Goal: Information Seeking & Learning: Learn about a topic

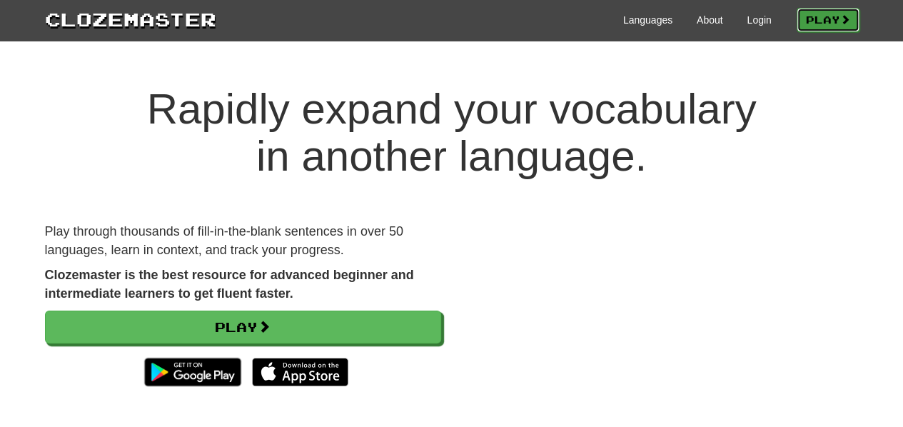
click at [811, 24] on link "Play" at bounding box center [827, 20] width 63 height 24
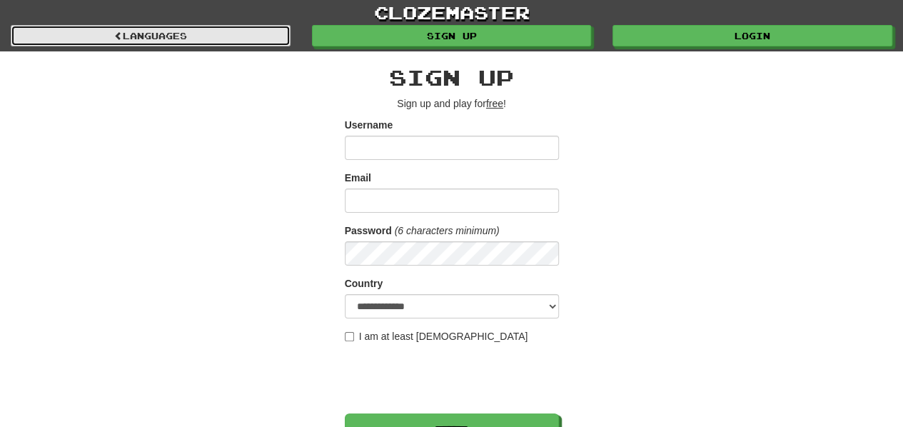
click at [186, 31] on link "Languages" at bounding box center [151, 35] width 280 height 21
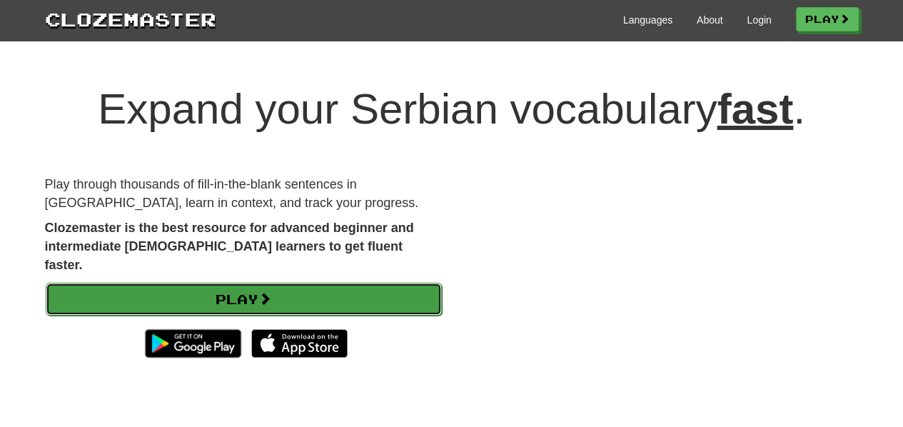
click at [243, 283] on link "Play" at bounding box center [244, 299] width 396 height 33
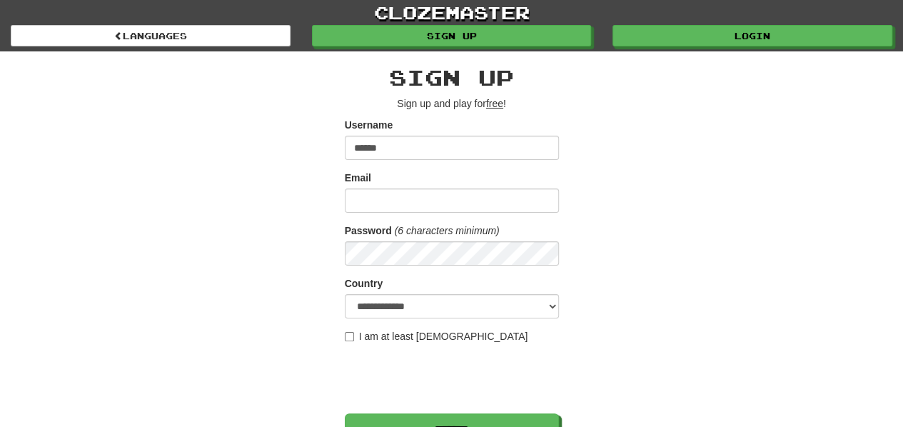
type input "******"
click at [420, 189] on input "Email" at bounding box center [452, 200] width 214 height 24
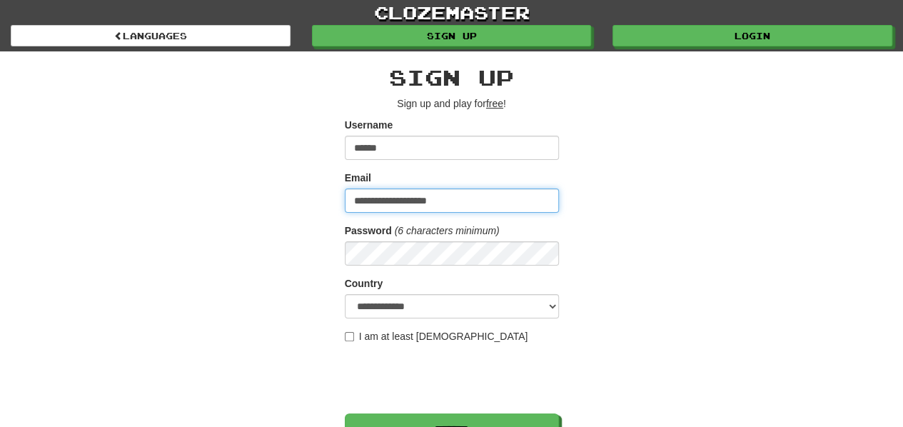
type input "**********"
click at [621, 206] on div "**********" at bounding box center [451, 300] width 835 height 499
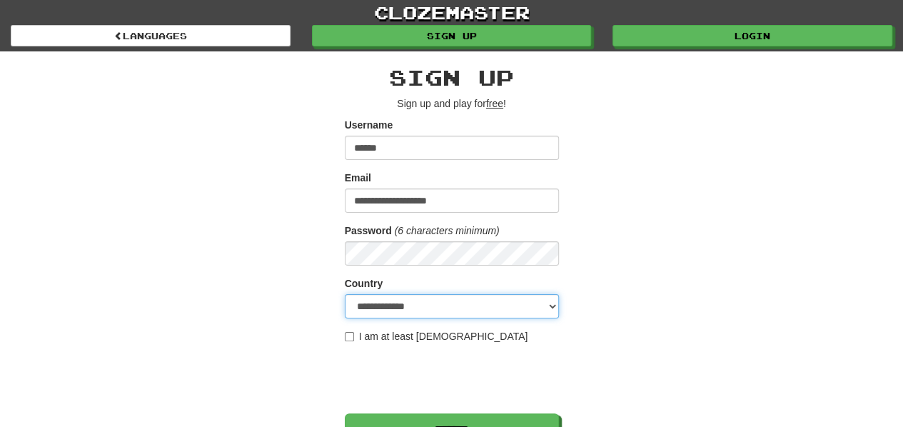
click at [518, 305] on select "**********" at bounding box center [452, 306] width 214 height 24
select select "**"
click at [345, 294] on select "**********" at bounding box center [452, 306] width 214 height 24
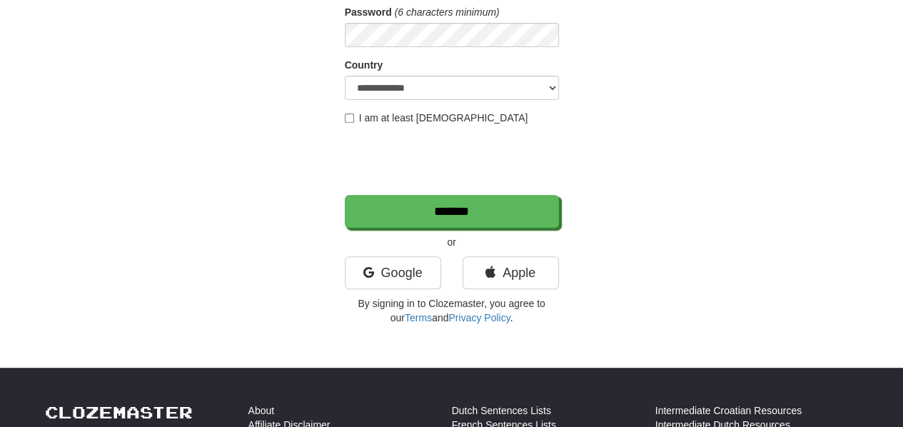
scroll to position [219, 0]
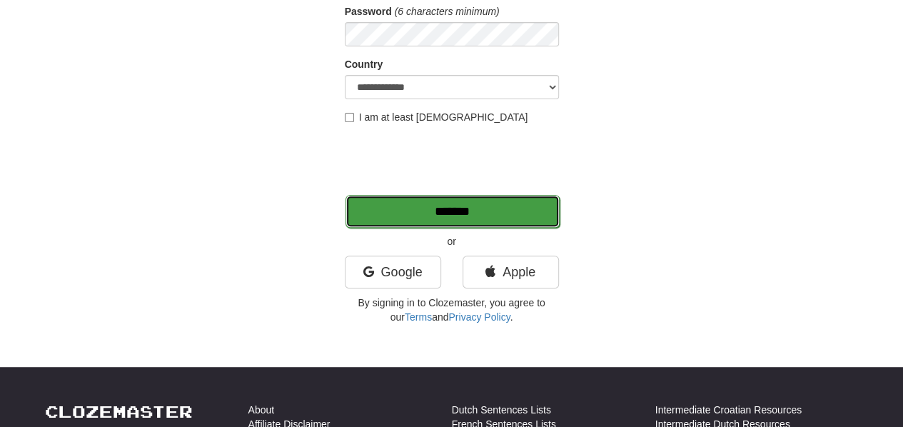
click at [509, 222] on input "*******" at bounding box center [452, 211] width 214 height 33
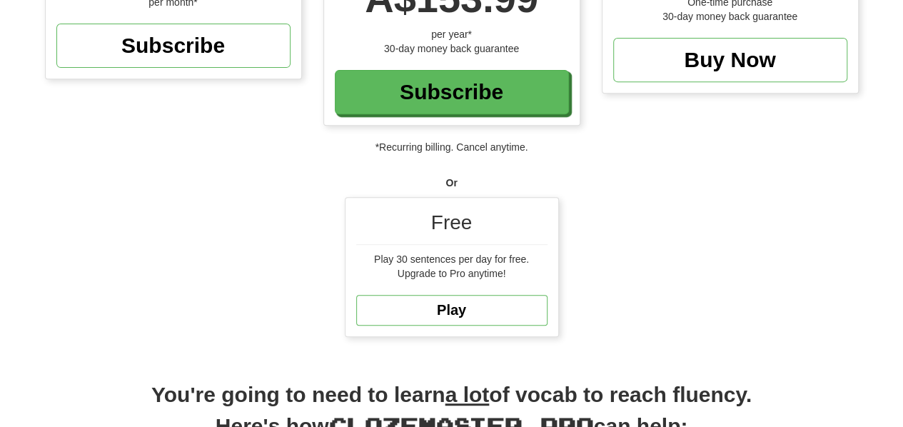
scroll to position [264, 0]
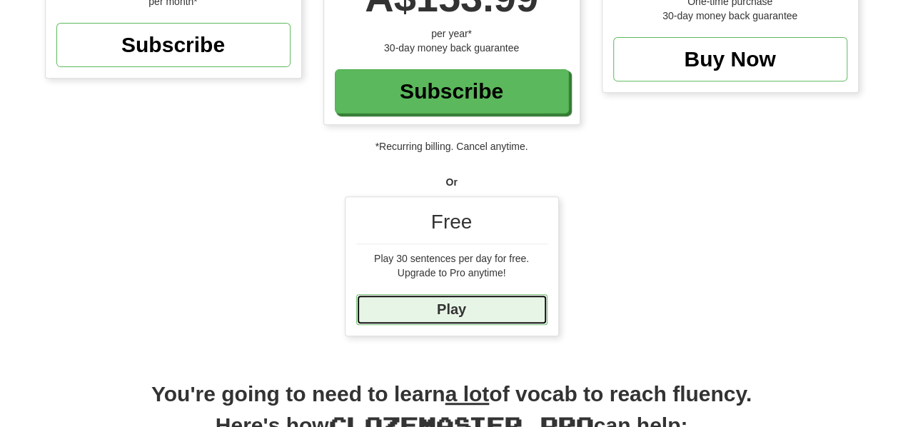
click at [492, 306] on link "Play" at bounding box center [451, 309] width 191 height 31
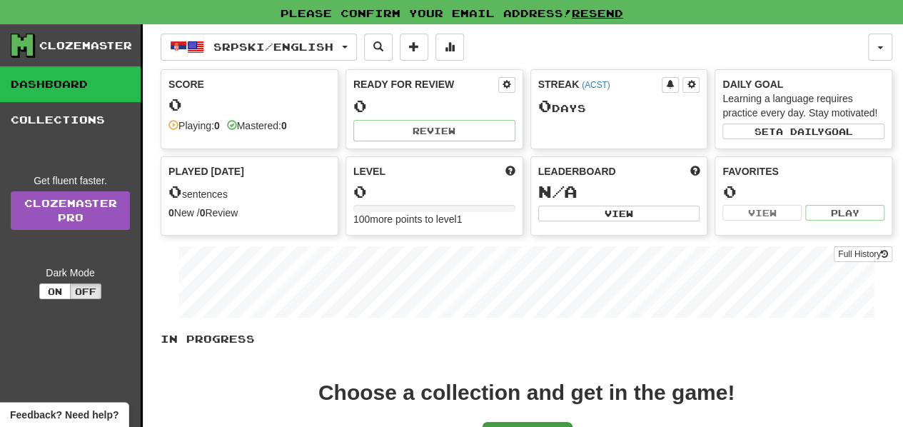
scroll to position [116, 0]
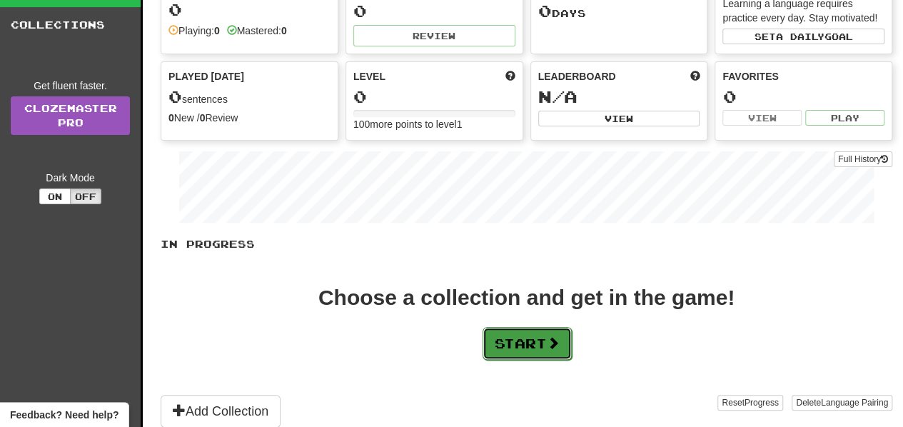
click at [525, 334] on button "Start" at bounding box center [526, 343] width 89 height 33
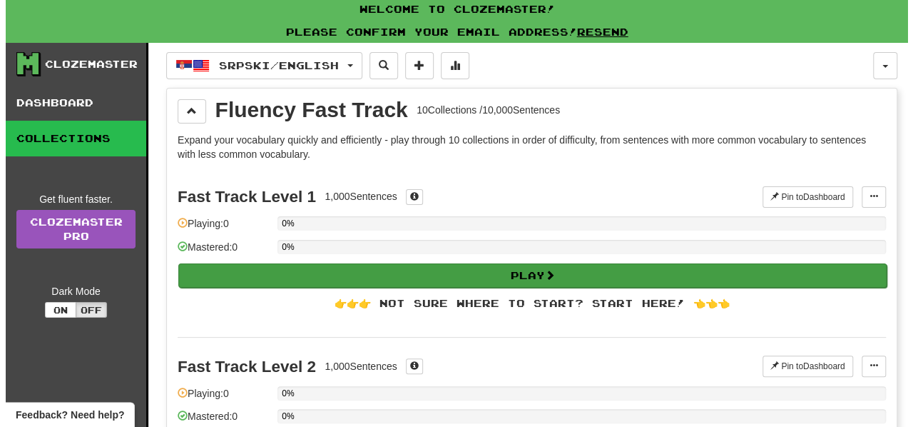
scroll to position [0, 0]
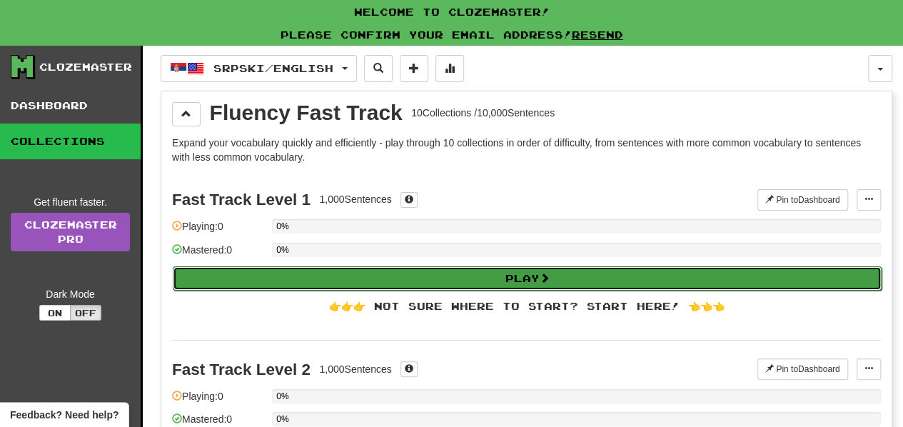
click at [512, 270] on button "Play" at bounding box center [527, 278] width 709 height 24
select select "**"
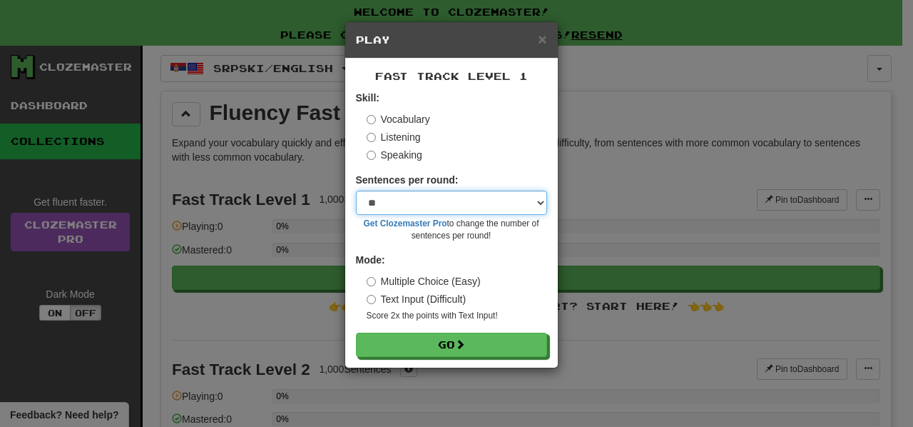
click at [510, 201] on select "* ** ** ** ** ** *** ********" at bounding box center [451, 203] width 191 height 24
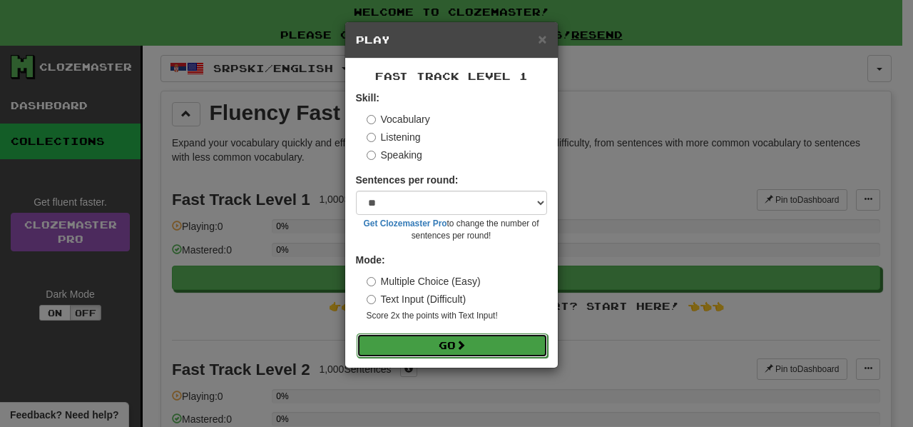
click at [484, 344] on button "Go" at bounding box center [452, 345] width 191 height 24
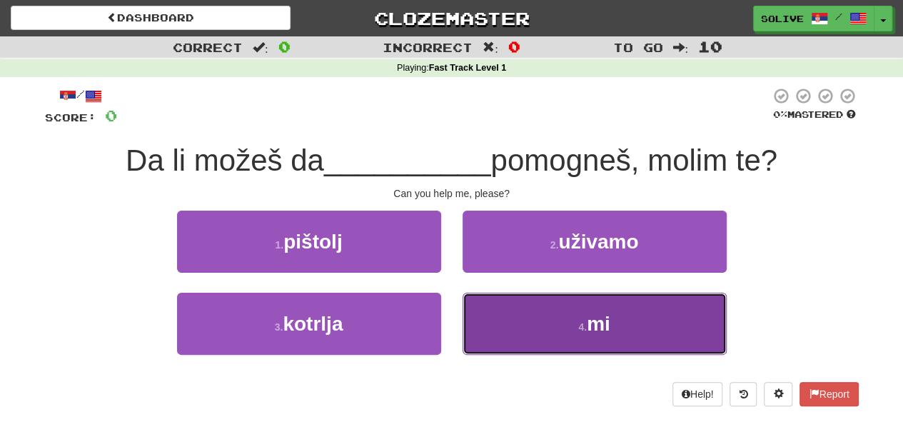
click at [502, 322] on button "4 . mi" at bounding box center [594, 324] width 264 height 62
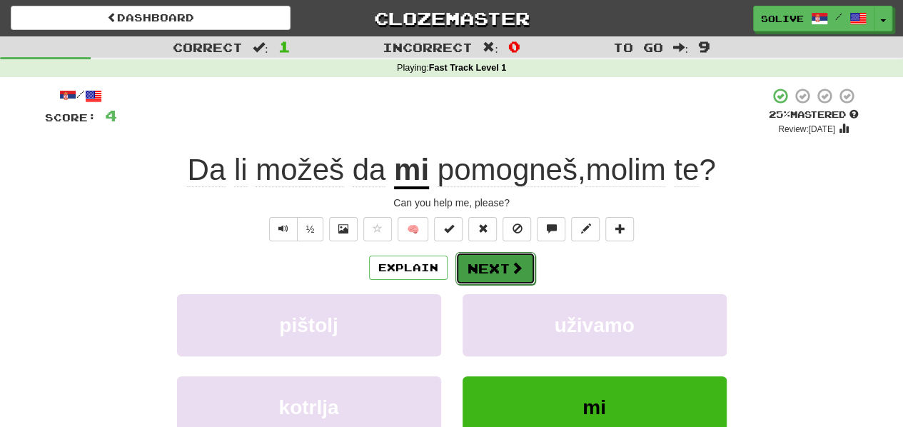
click at [510, 265] on span at bounding box center [516, 267] width 13 height 13
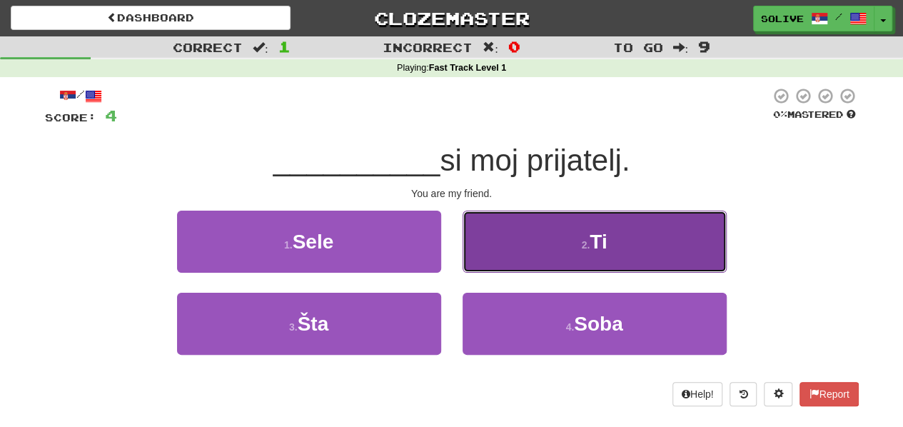
click at [497, 256] on button "2 . Ti" at bounding box center [594, 241] width 264 height 62
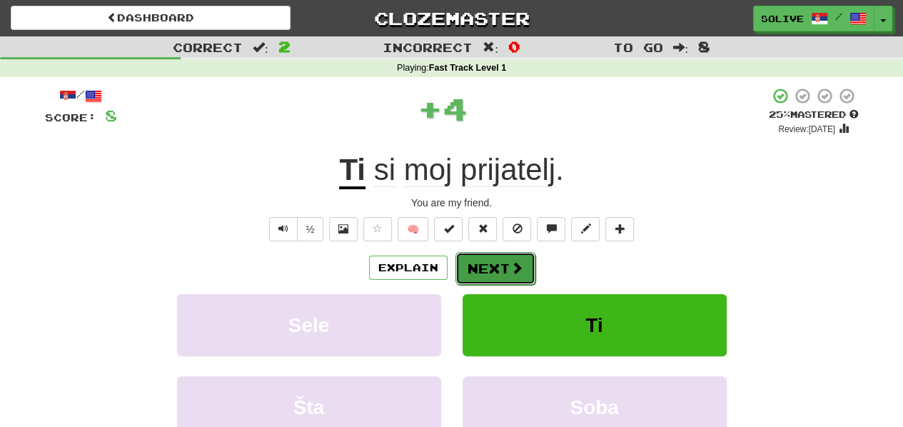
click at [511, 272] on span at bounding box center [516, 267] width 13 height 13
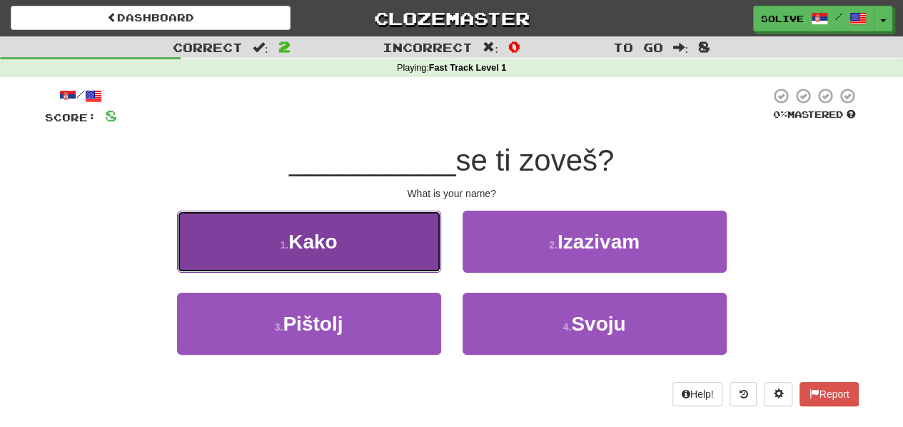
click at [400, 246] on button "1 . Kako" at bounding box center [309, 241] width 264 height 62
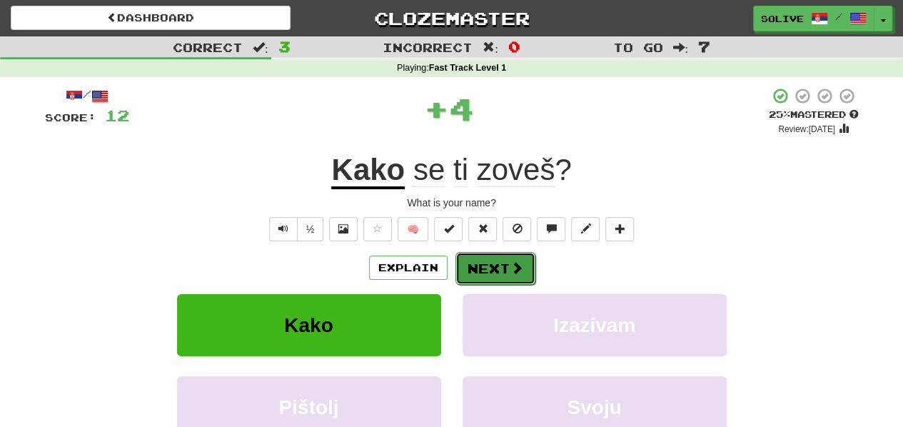
click at [488, 281] on button "Next" at bounding box center [495, 268] width 80 height 33
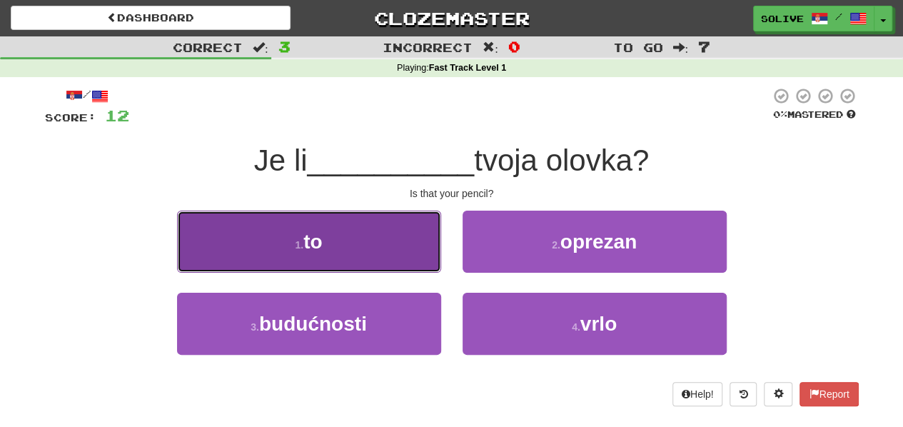
click at [407, 255] on button "1 . to" at bounding box center [309, 241] width 264 height 62
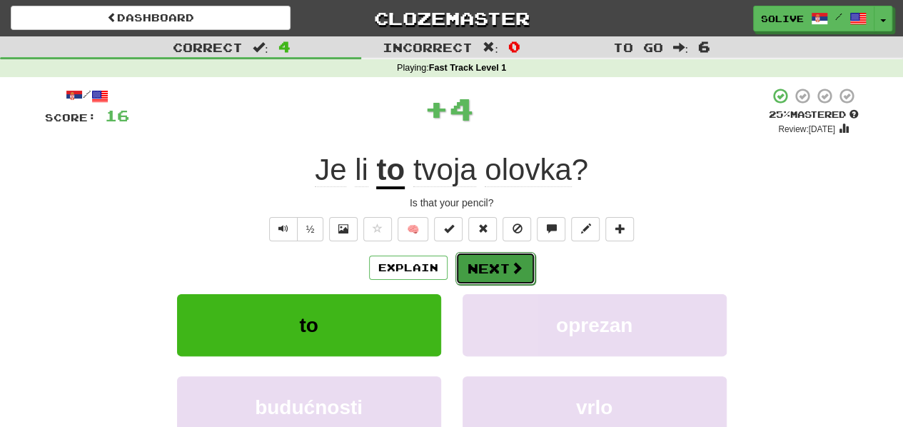
click at [484, 278] on button "Next" at bounding box center [495, 268] width 80 height 33
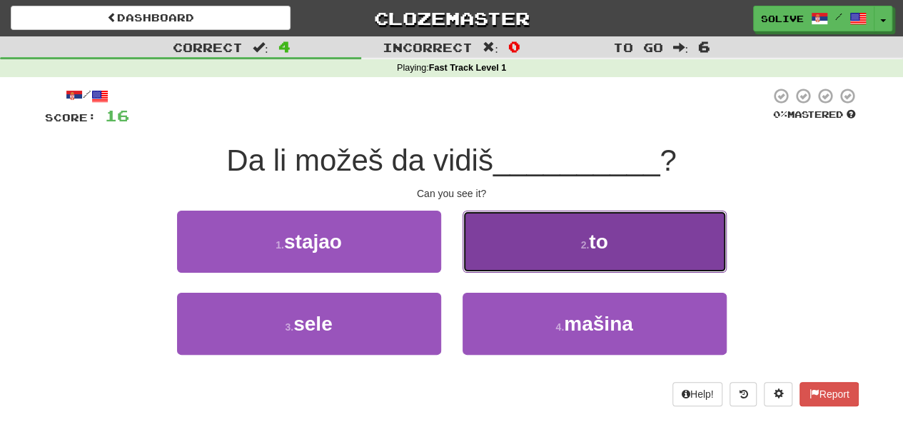
click at [492, 252] on button "2 . to" at bounding box center [594, 241] width 264 height 62
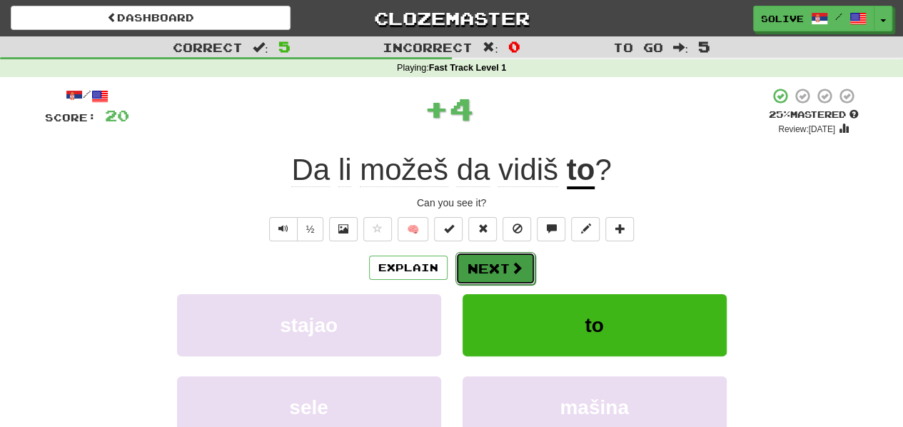
click at [488, 270] on button "Next" at bounding box center [495, 268] width 80 height 33
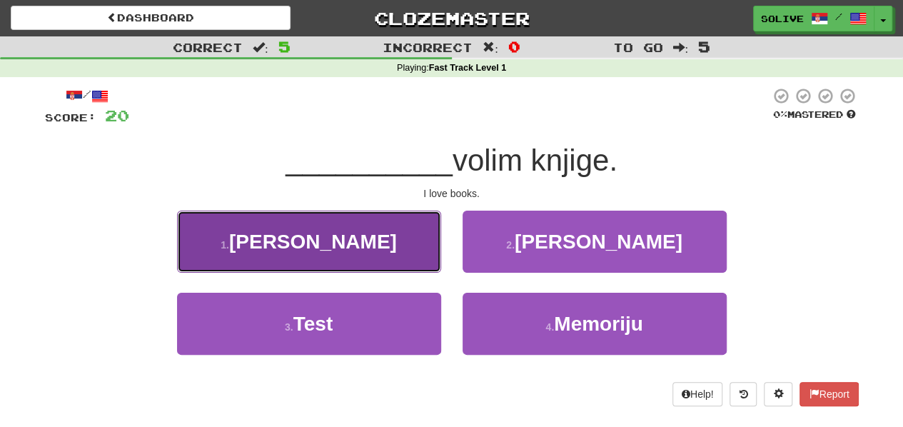
click at [378, 265] on button "1 . Ja" at bounding box center [309, 241] width 264 height 62
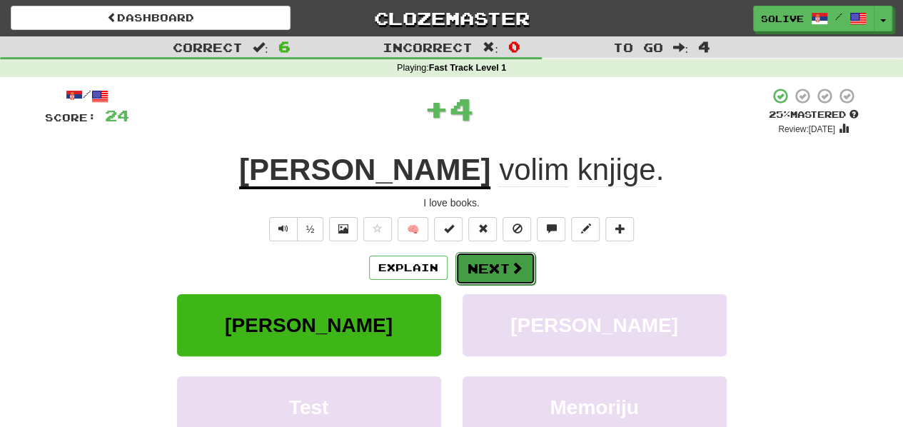
click at [472, 272] on button "Next" at bounding box center [495, 268] width 80 height 33
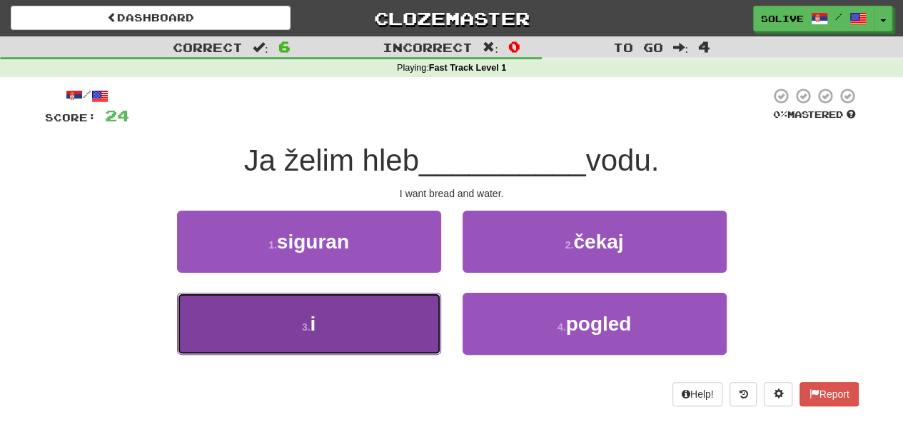
click at [404, 316] on button "3 . i" at bounding box center [309, 324] width 264 height 62
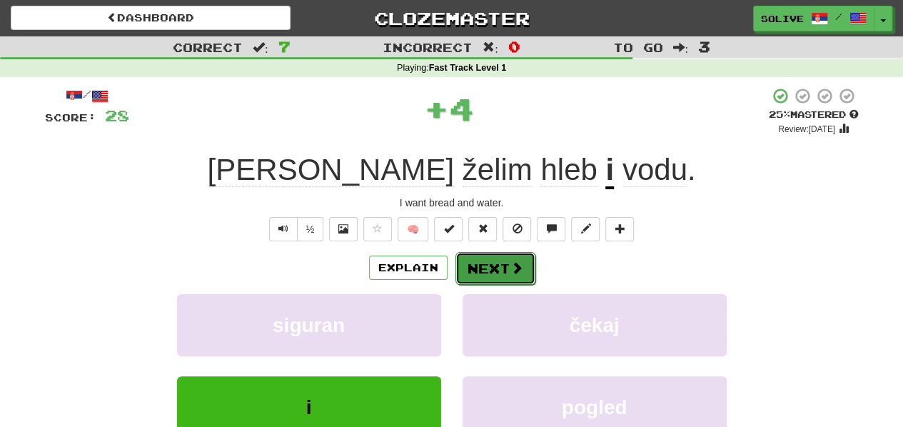
click at [479, 276] on button "Next" at bounding box center [495, 268] width 80 height 33
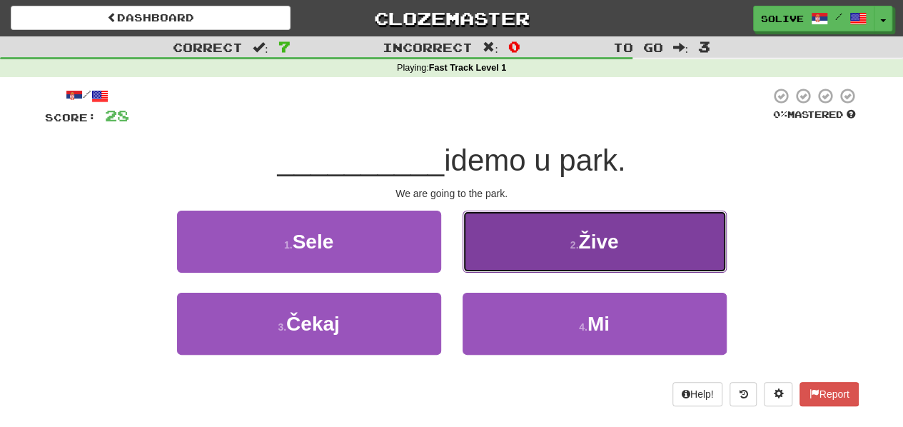
click at [494, 236] on button "2 . Žive" at bounding box center [594, 241] width 264 height 62
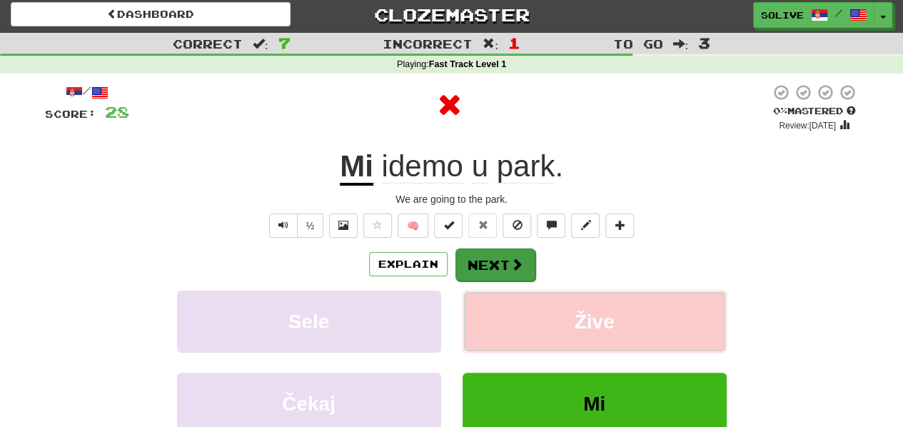
scroll to position [4, 0]
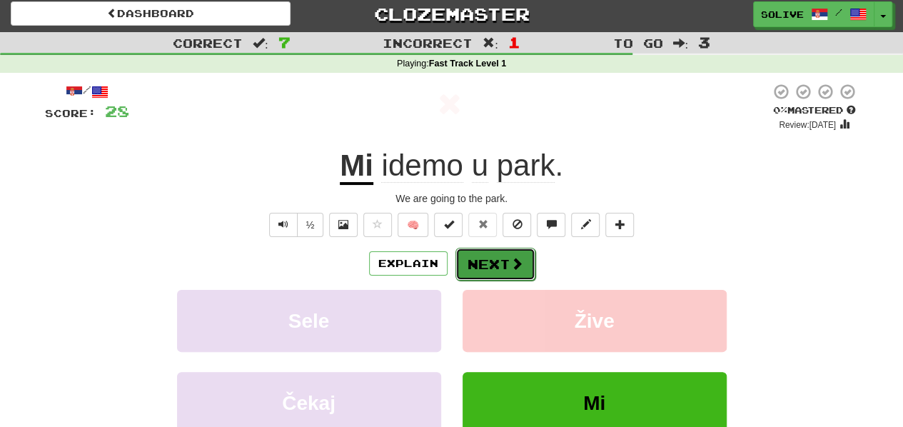
click at [489, 264] on button "Next" at bounding box center [495, 264] width 80 height 33
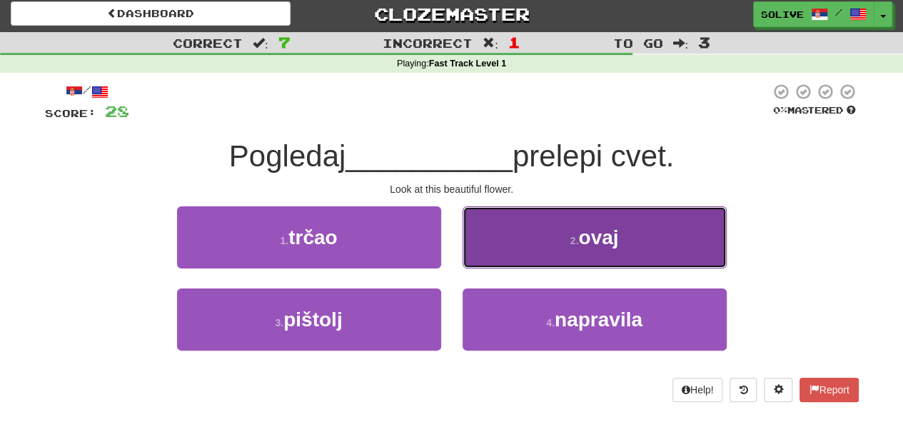
click at [487, 253] on button "2 . ovaj" at bounding box center [594, 237] width 264 height 62
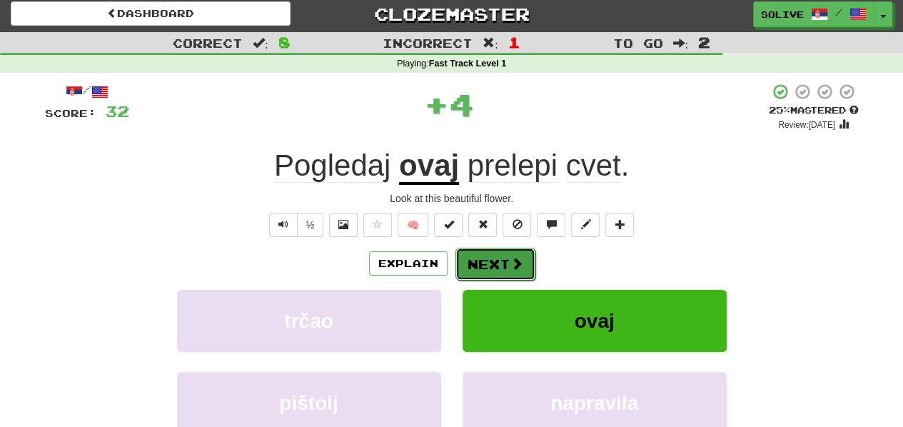
click at [487, 263] on button "Next" at bounding box center [495, 264] width 80 height 33
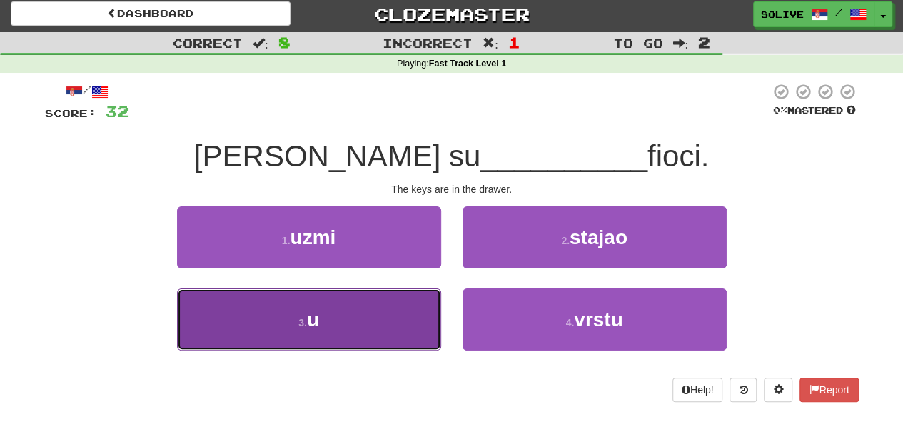
click at [420, 313] on button "3 . u" at bounding box center [309, 319] width 264 height 62
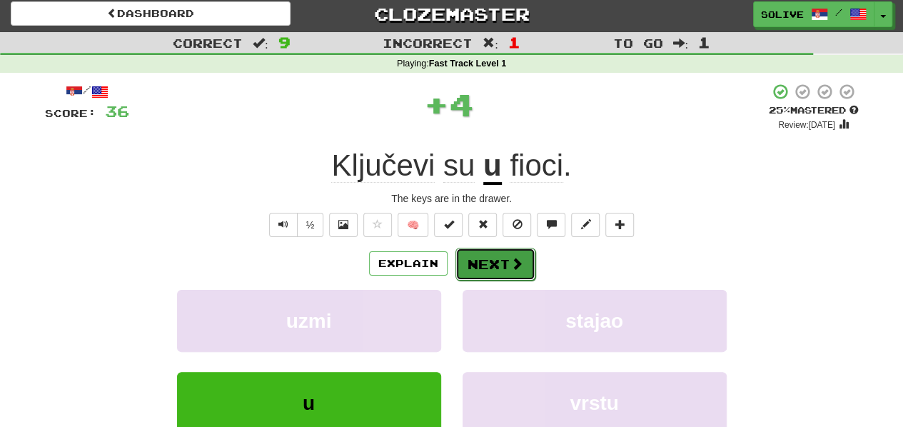
click at [507, 258] on button "Next" at bounding box center [495, 264] width 80 height 33
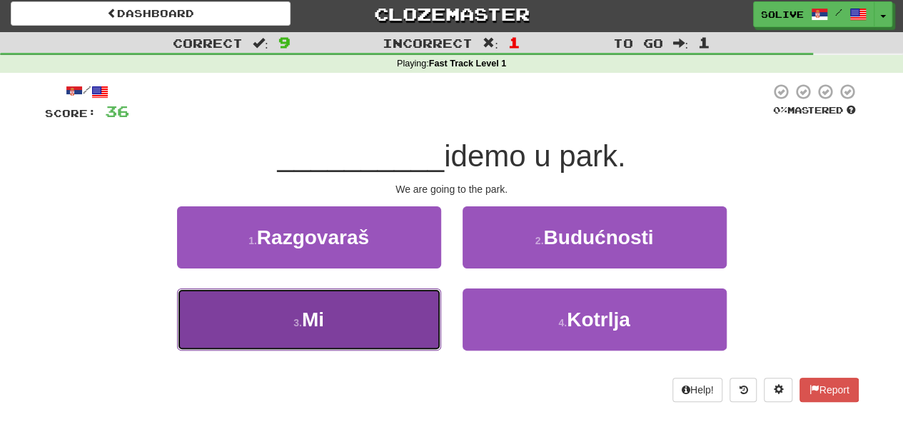
click at [411, 312] on button "3 . Mi" at bounding box center [309, 319] width 264 height 62
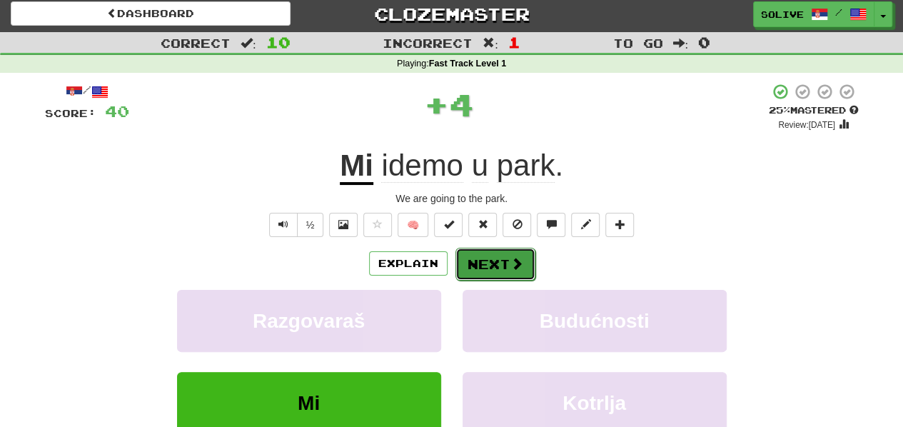
click at [494, 263] on button "Next" at bounding box center [495, 264] width 80 height 33
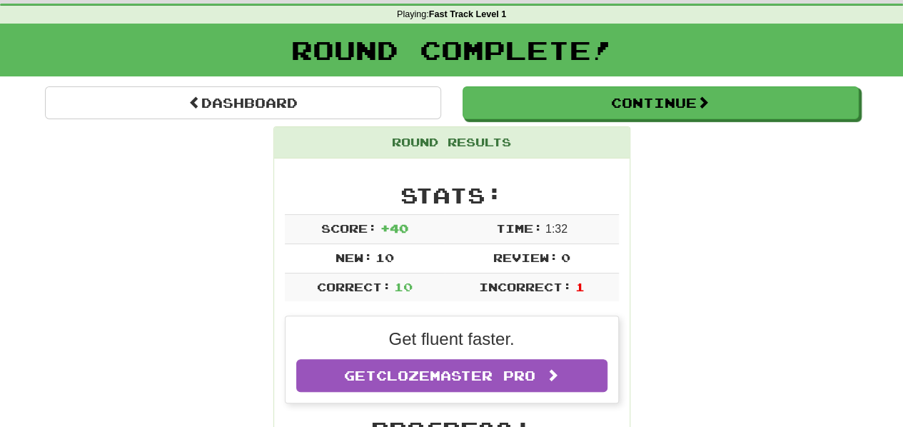
scroll to position [0, 0]
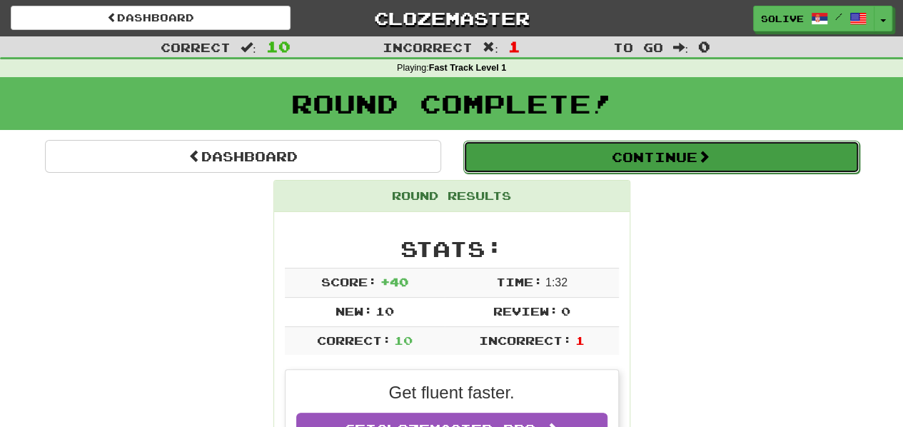
click at [649, 163] on button "Continue" at bounding box center [661, 157] width 396 height 33
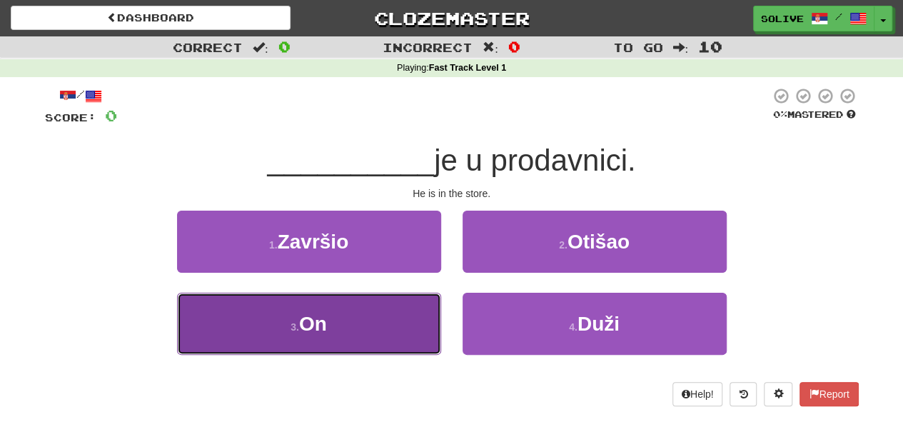
click at [392, 322] on button "3 . On" at bounding box center [309, 324] width 264 height 62
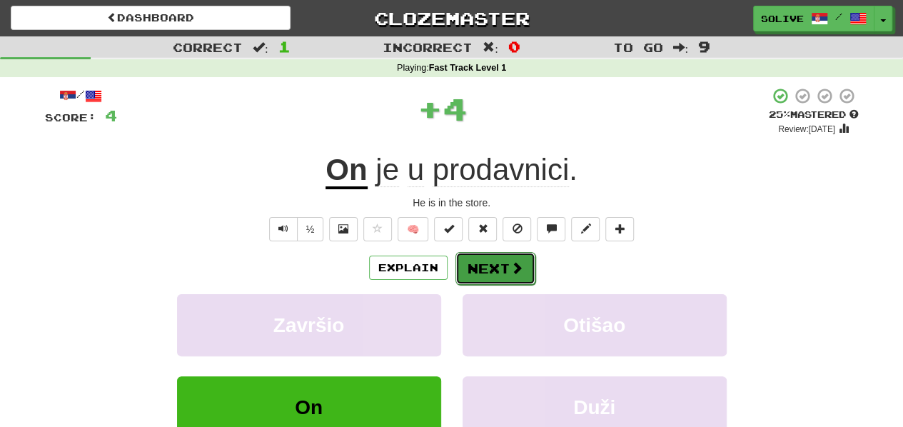
click at [504, 270] on button "Next" at bounding box center [495, 268] width 80 height 33
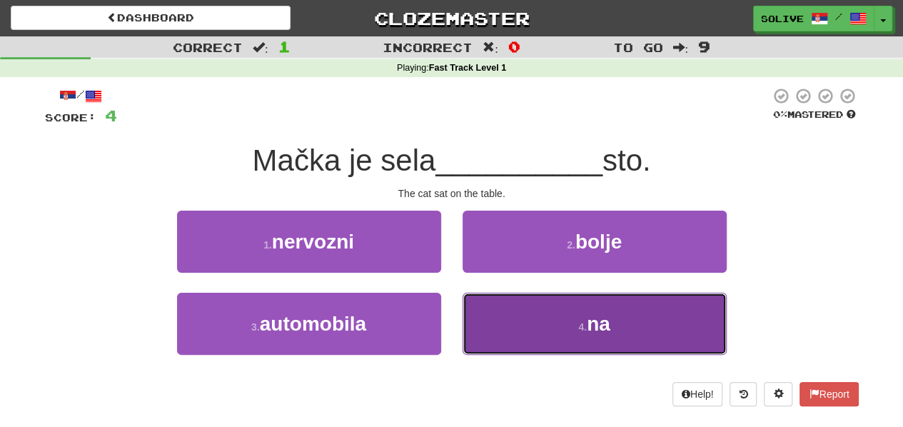
click at [481, 332] on button "4 . na" at bounding box center [594, 324] width 264 height 62
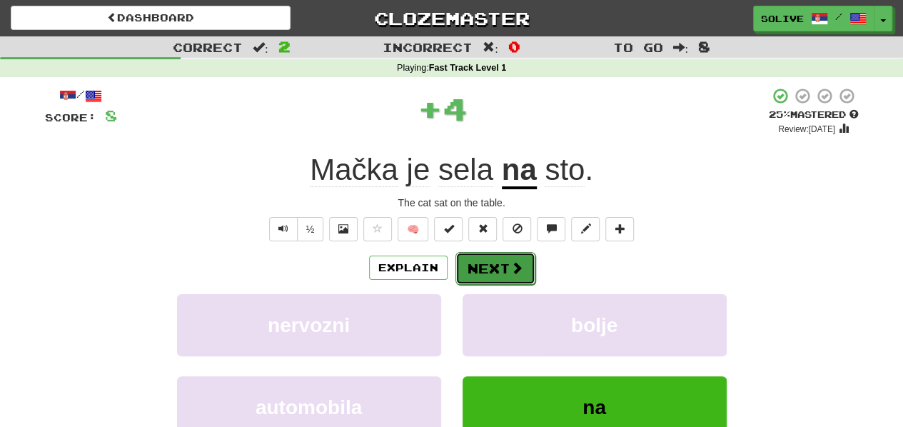
click at [505, 271] on button "Next" at bounding box center [495, 268] width 80 height 33
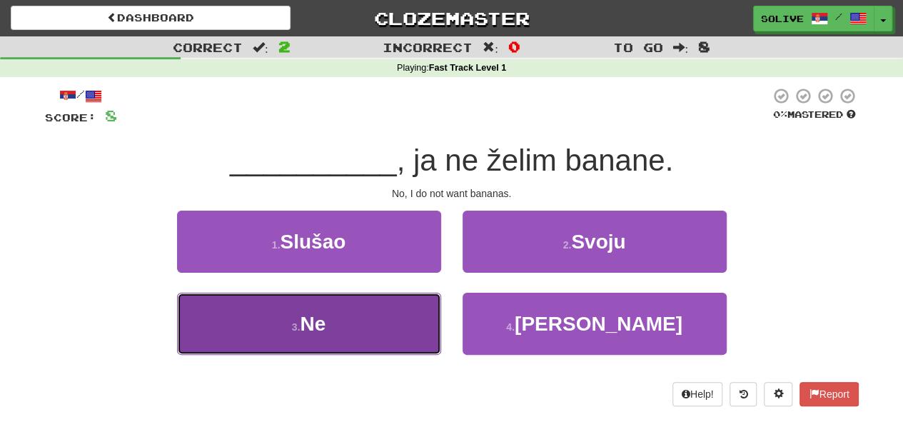
click at [404, 343] on button "3 . Ne" at bounding box center [309, 324] width 264 height 62
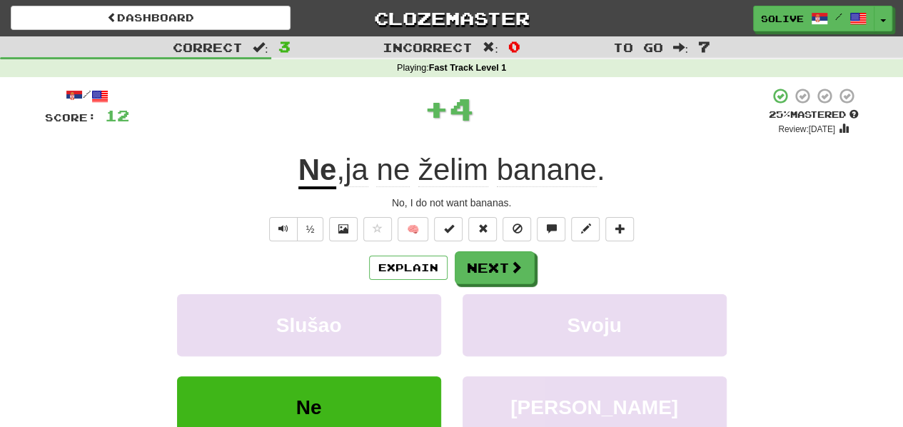
click at [499, 283] on div "Explain Next Slušao Svoju Ne Ali Learn more: Slušao Svoju Ne Ali" at bounding box center [451, 365] width 813 height 229
click at [489, 275] on button "Next" at bounding box center [495, 268] width 80 height 33
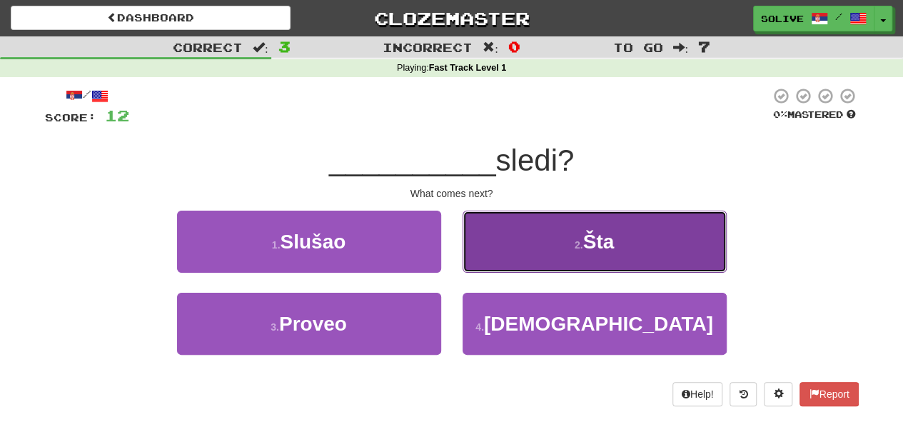
click at [464, 265] on button "2 . Šta" at bounding box center [594, 241] width 264 height 62
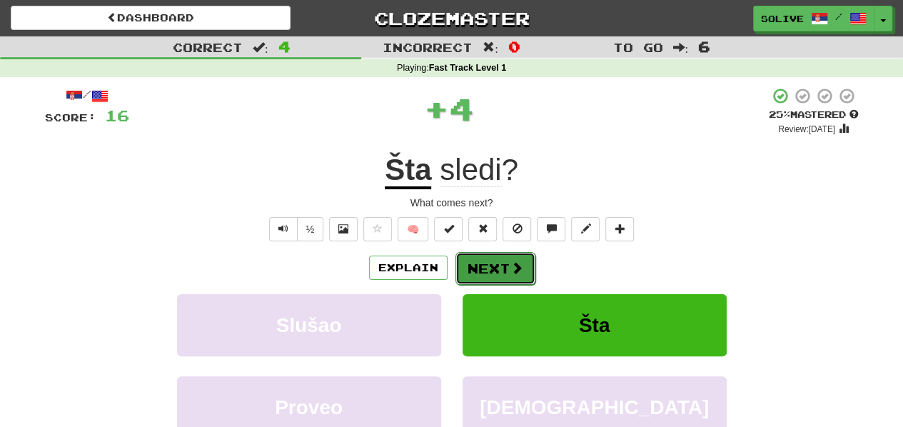
click at [491, 260] on button "Next" at bounding box center [495, 268] width 80 height 33
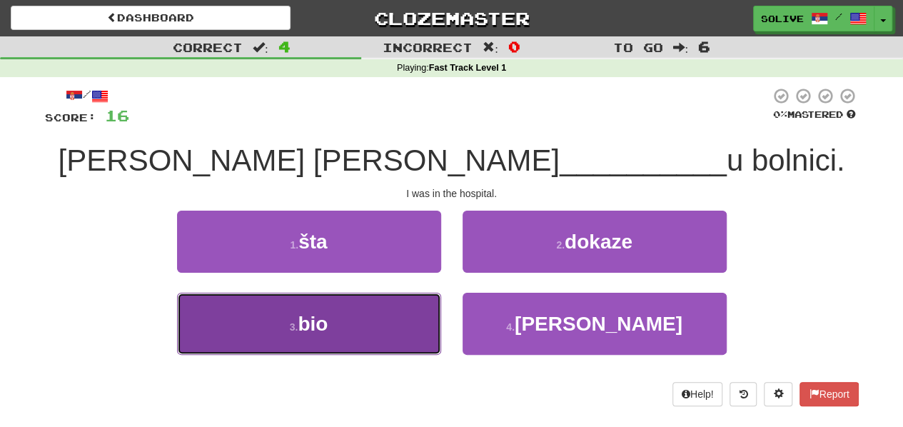
click at [402, 325] on button "3 . bio" at bounding box center [309, 324] width 264 height 62
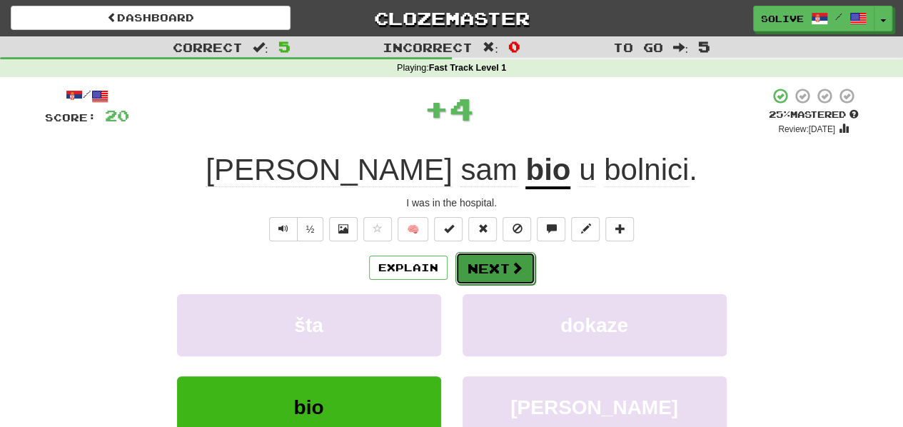
click at [484, 260] on button "Next" at bounding box center [495, 268] width 80 height 33
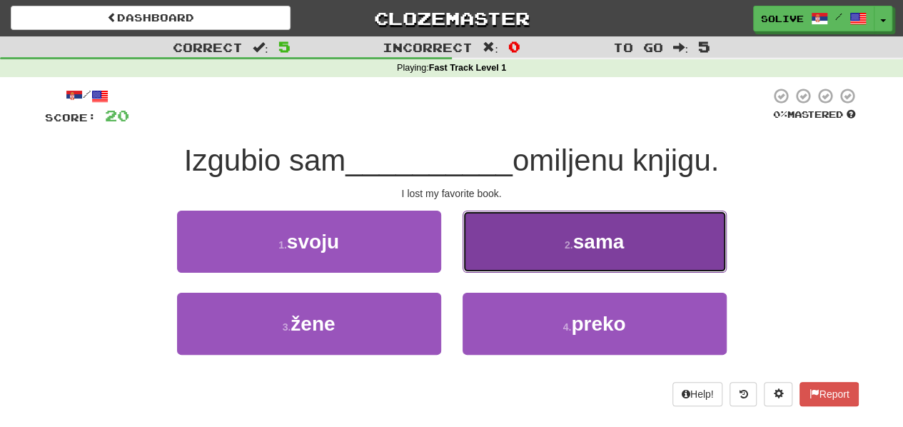
click at [522, 258] on button "2 . sama" at bounding box center [594, 241] width 264 height 62
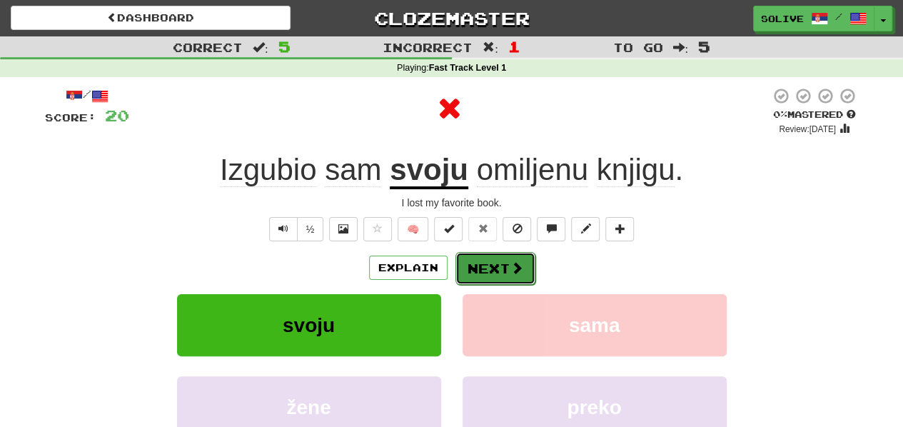
click at [502, 272] on button "Next" at bounding box center [495, 268] width 80 height 33
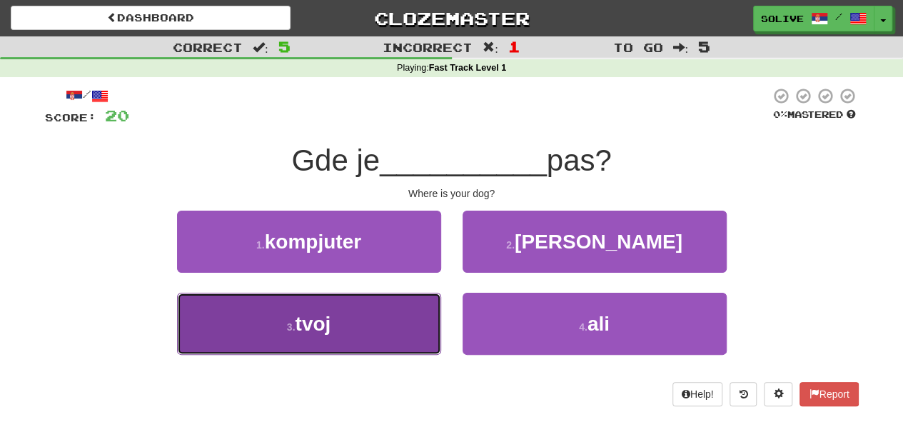
click at [363, 322] on button "3 . tvoj" at bounding box center [309, 324] width 264 height 62
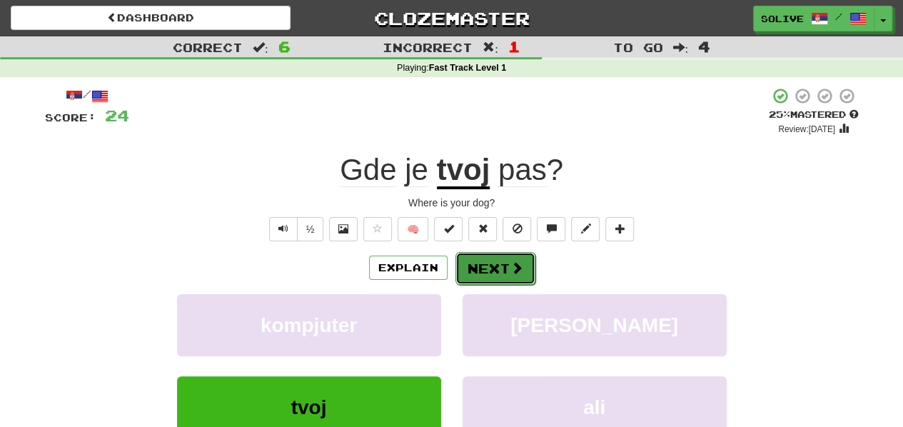
click at [494, 266] on button "Next" at bounding box center [495, 268] width 80 height 33
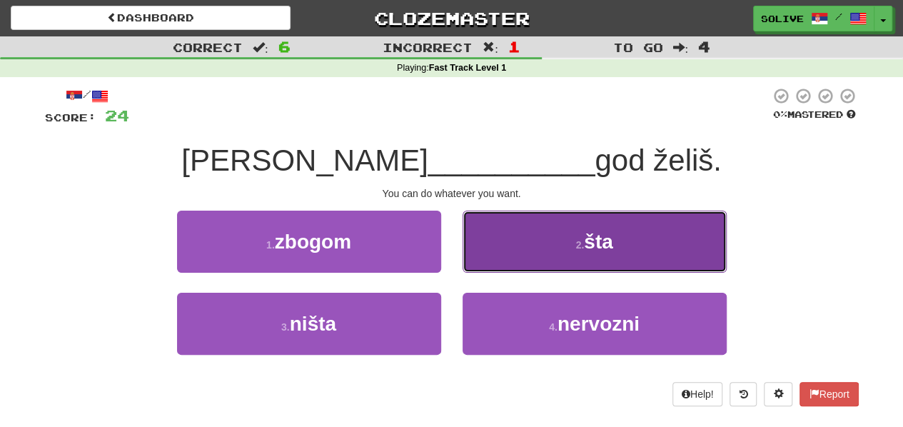
click at [499, 241] on button "2 . šta" at bounding box center [594, 241] width 264 height 62
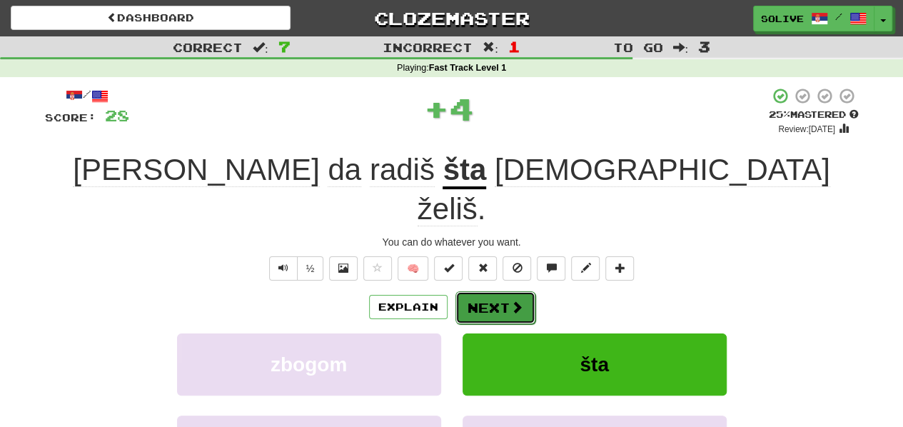
click at [500, 291] on button "Next" at bounding box center [495, 307] width 80 height 33
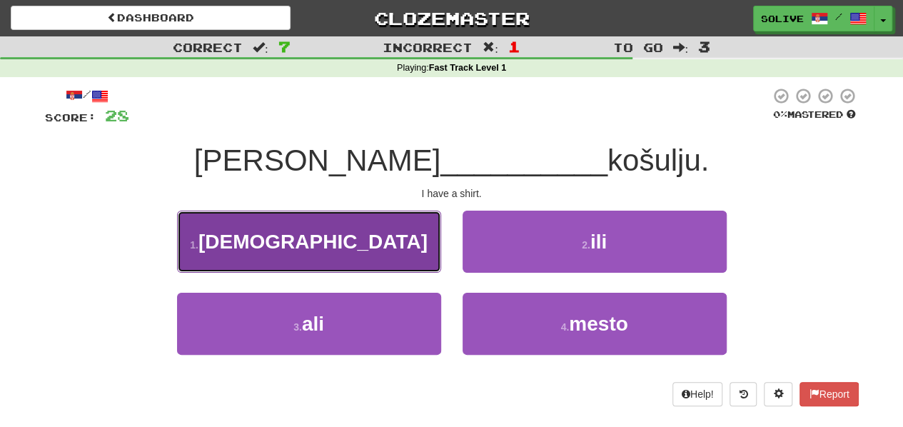
click at [408, 242] on button "1 . imam" at bounding box center [309, 241] width 264 height 62
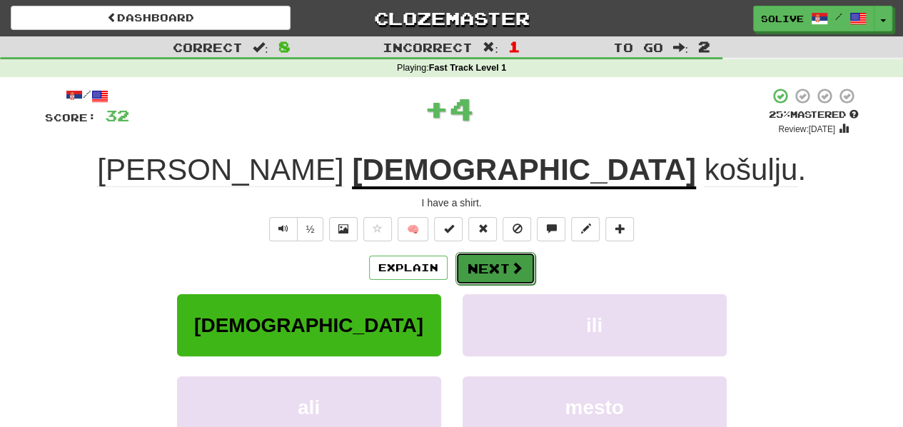
click at [474, 264] on button "Next" at bounding box center [495, 268] width 80 height 33
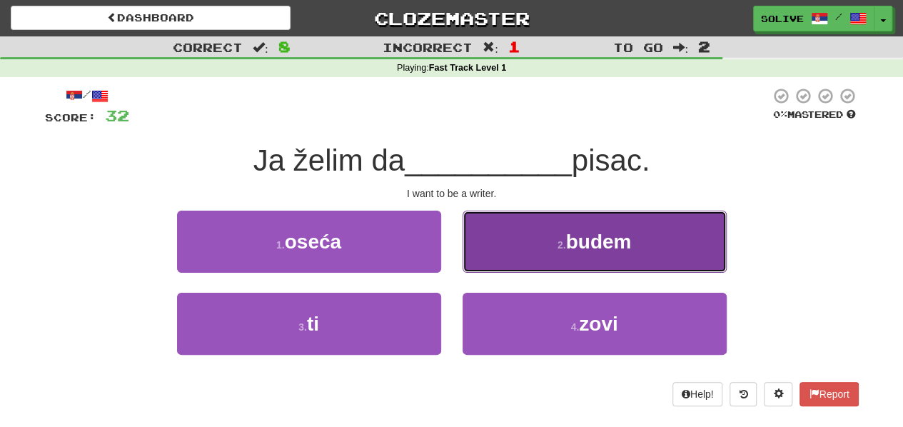
click at [484, 252] on button "2 . budem" at bounding box center [594, 241] width 264 height 62
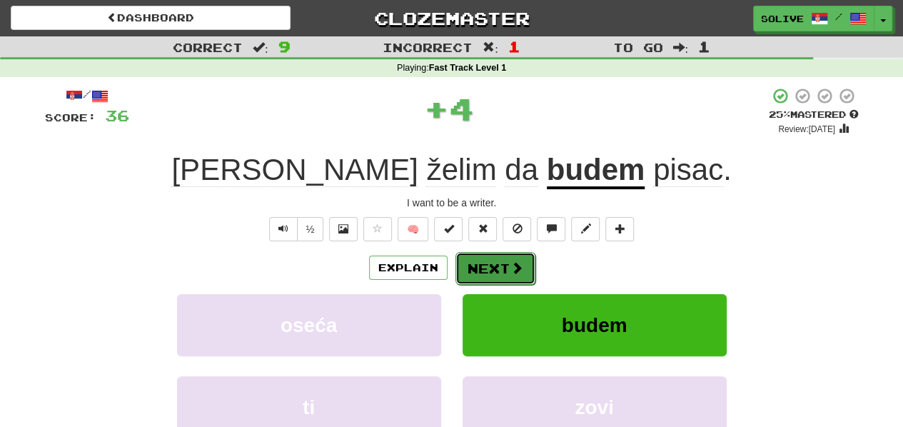
click at [469, 272] on button "Next" at bounding box center [495, 268] width 80 height 33
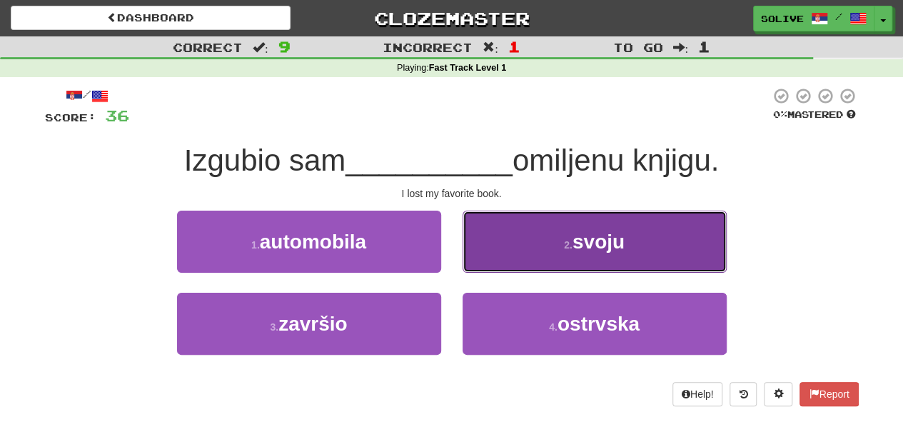
click at [482, 253] on button "2 . svoju" at bounding box center [594, 241] width 264 height 62
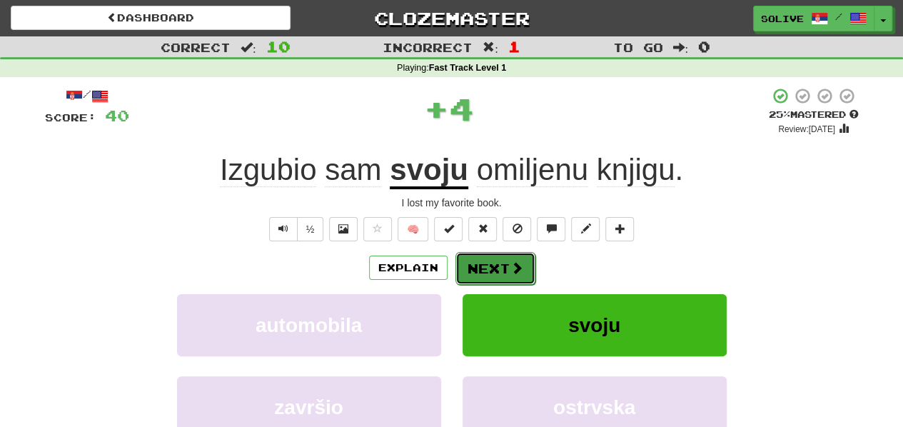
click at [482, 260] on button "Next" at bounding box center [495, 268] width 80 height 33
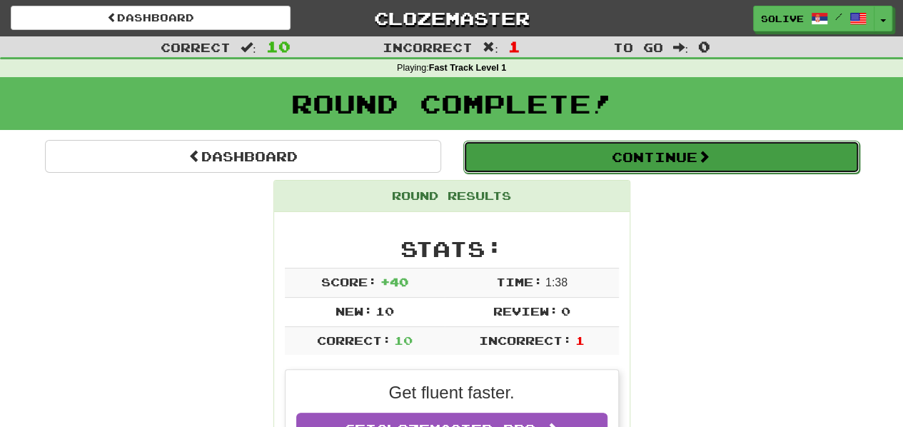
click at [579, 161] on button "Continue" at bounding box center [661, 157] width 396 height 33
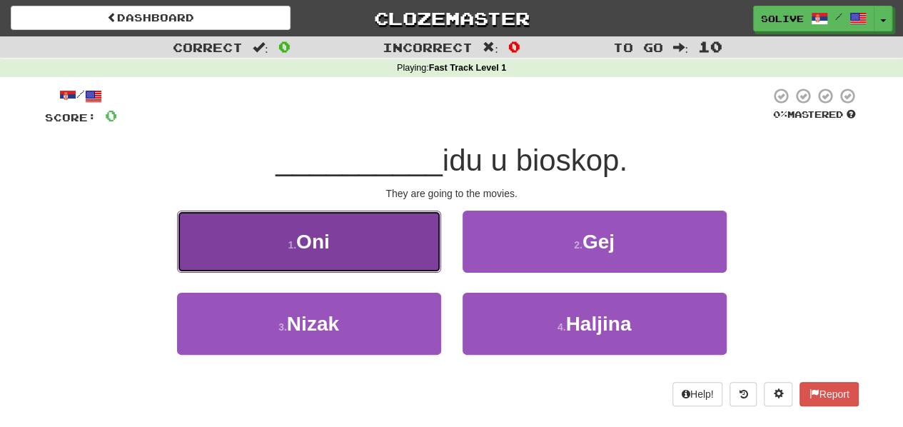
click at [402, 264] on button "1 . Oni" at bounding box center [309, 241] width 264 height 62
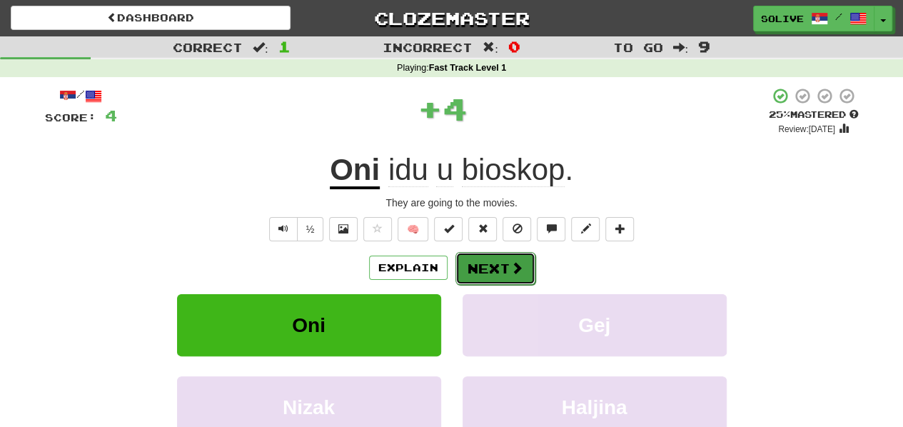
click at [489, 271] on button "Next" at bounding box center [495, 268] width 80 height 33
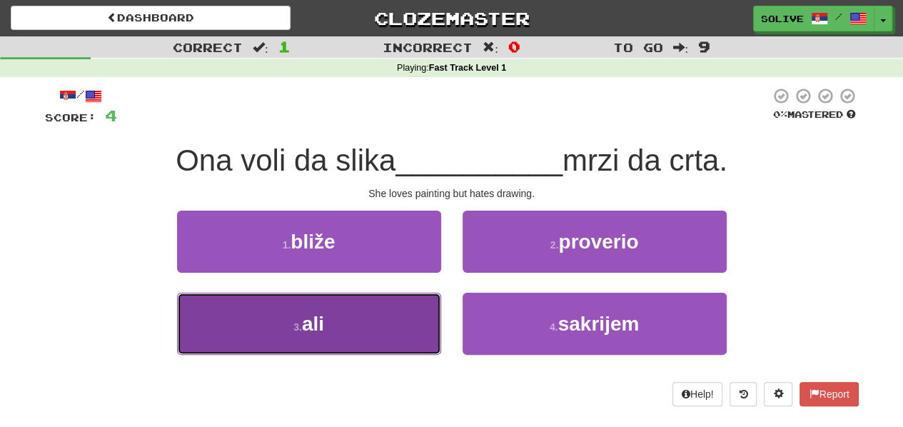
click at [400, 325] on button "3 . ali" at bounding box center [309, 324] width 264 height 62
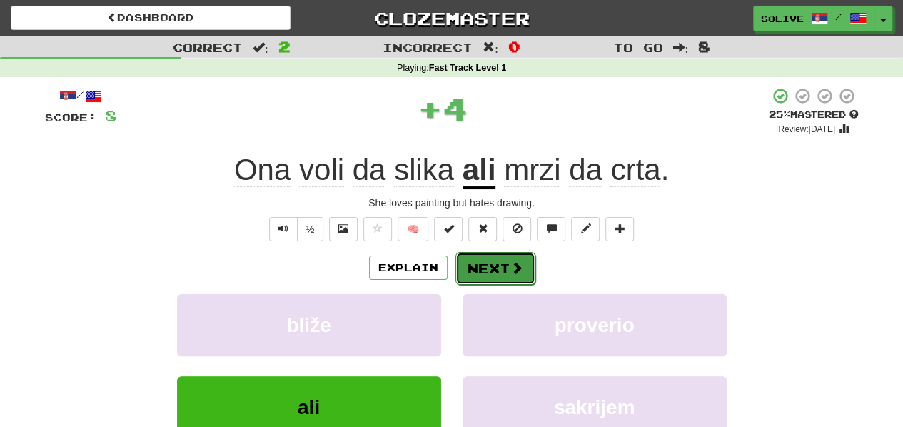
click at [496, 272] on button "Next" at bounding box center [495, 268] width 80 height 33
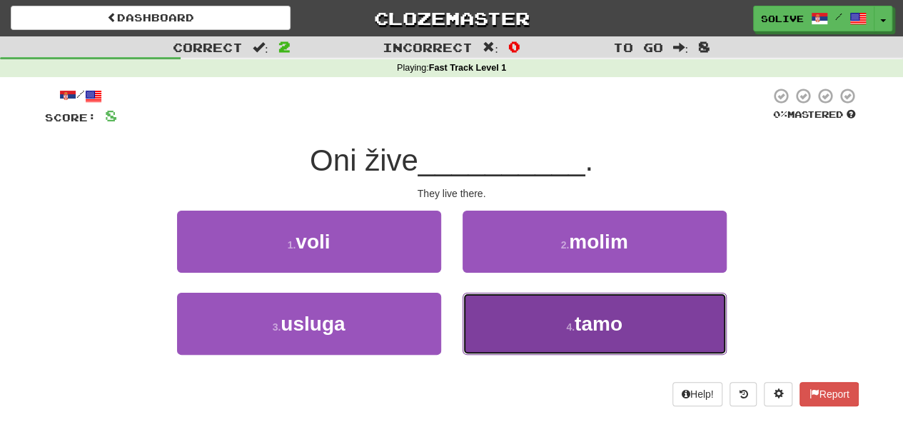
click at [484, 309] on button "4 . tamo" at bounding box center [594, 324] width 264 height 62
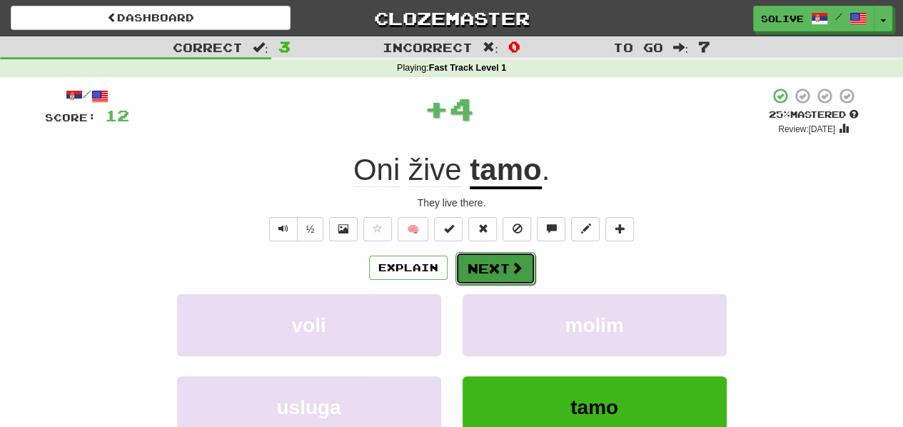
click at [498, 263] on button "Next" at bounding box center [495, 268] width 80 height 33
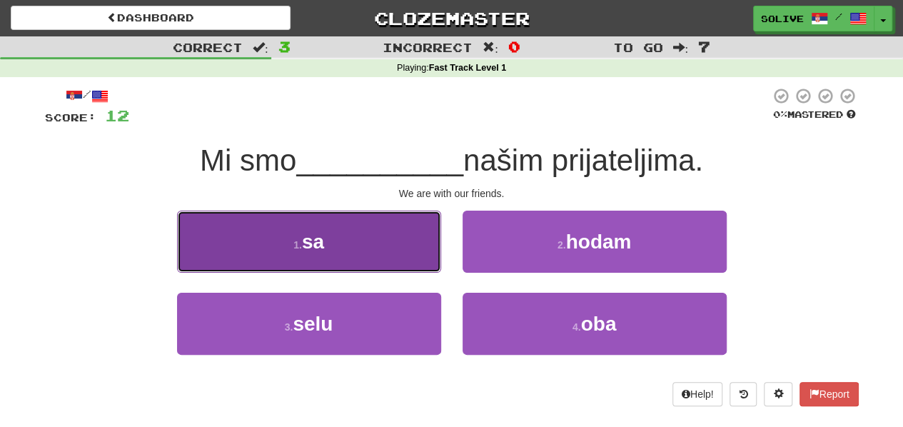
click at [389, 230] on button "1 . sa" at bounding box center [309, 241] width 264 height 62
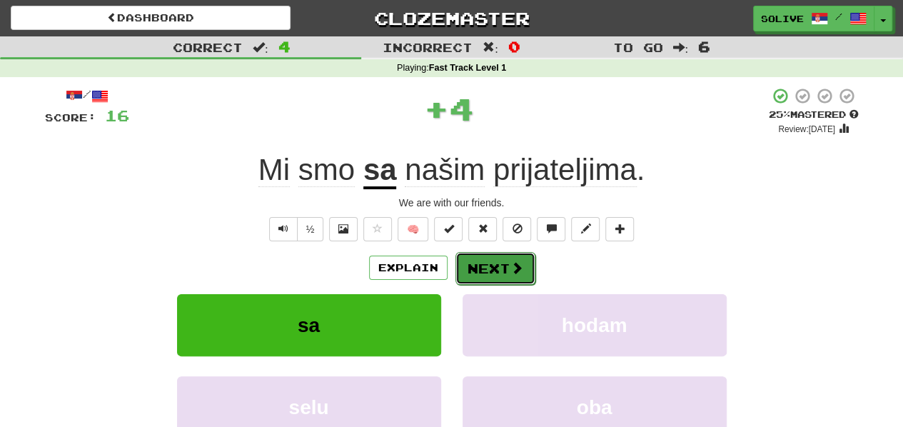
click at [494, 264] on button "Next" at bounding box center [495, 268] width 80 height 33
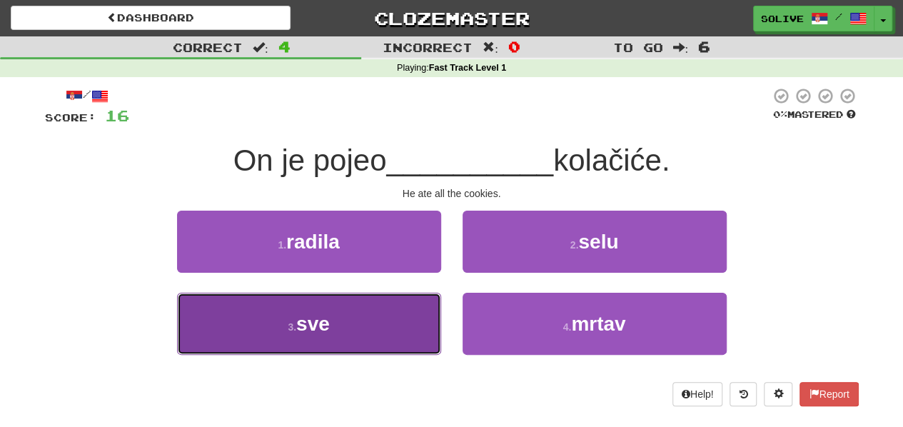
click at [420, 313] on button "3 . sve" at bounding box center [309, 324] width 264 height 62
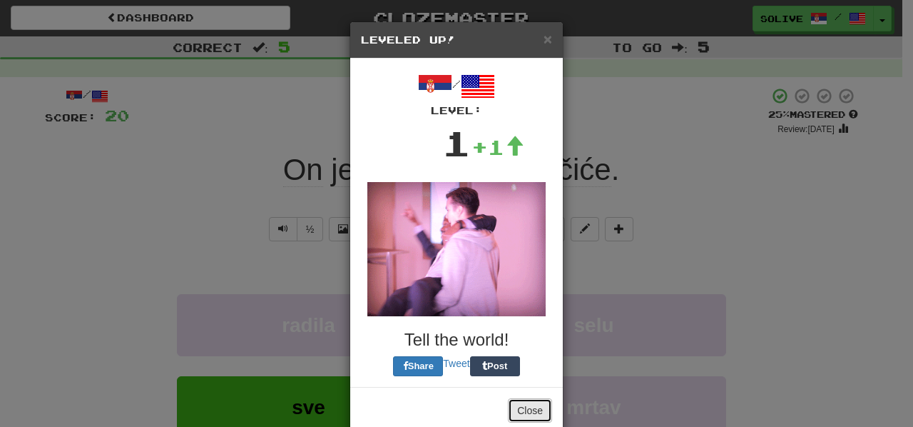
click at [537, 412] on button "Close" at bounding box center [530, 410] width 44 height 24
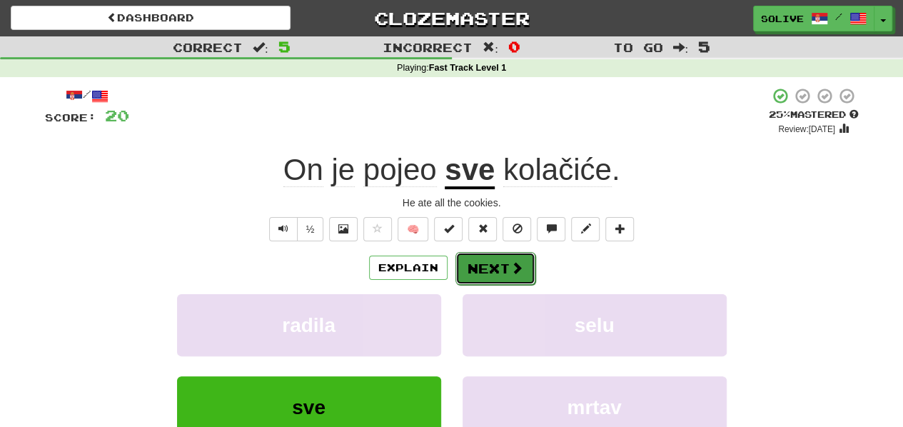
click at [524, 278] on button "Next" at bounding box center [495, 268] width 80 height 33
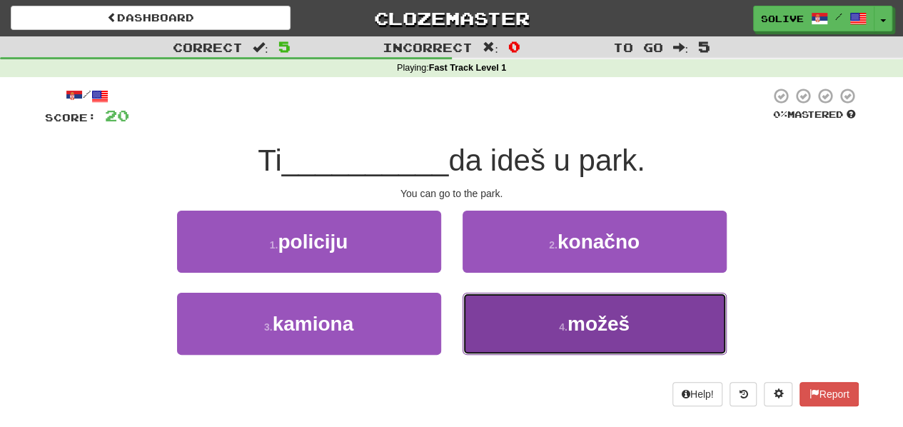
click at [479, 320] on button "4 . možeš" at bounding box center [594, 324] width 264 height 62
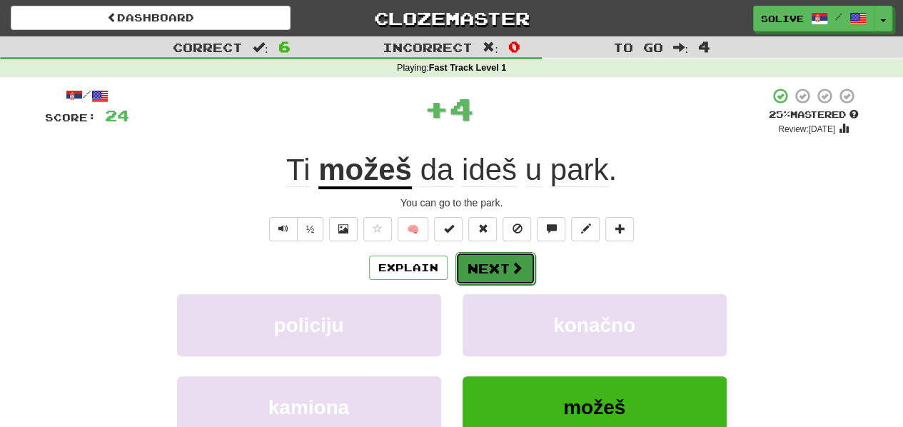
click at [487, 269] on button "Next" at bounding box center [495, 268] width 80 height 33
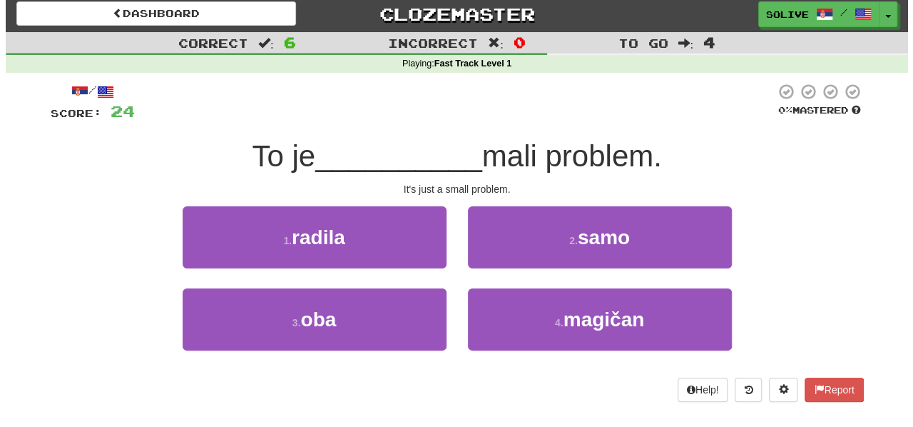
scroll to position [5, 0]
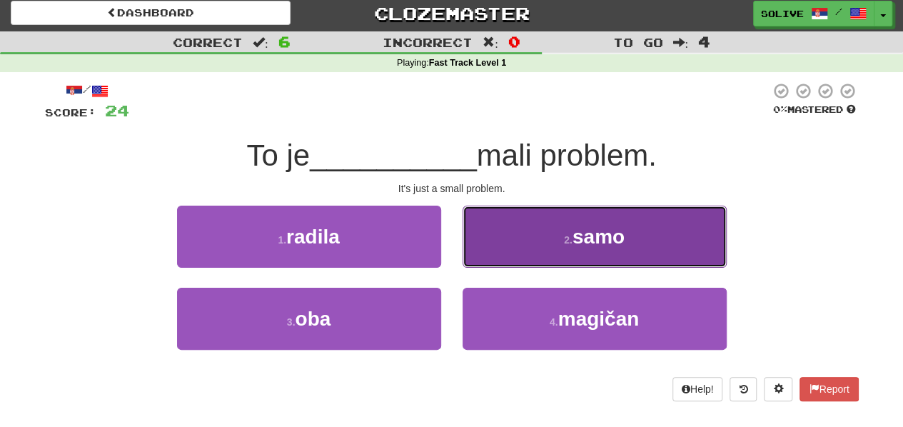
click at [476, 257] on button "2 . samo" at bounding box center [594, 236] width 264 height 62
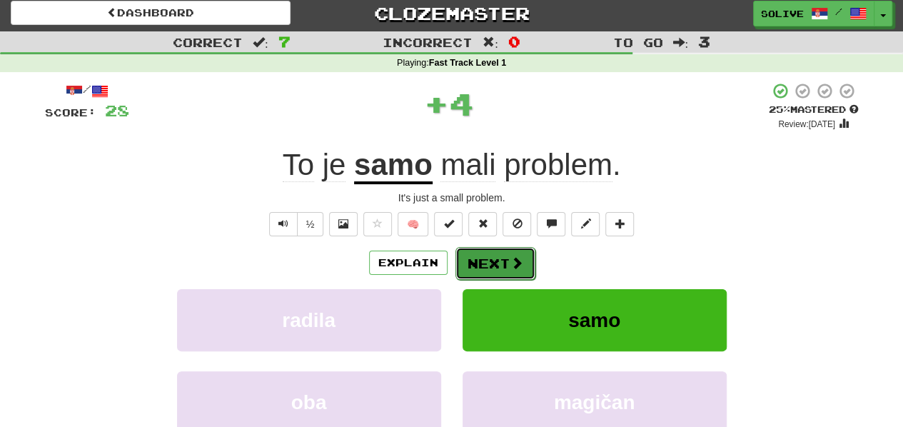
click at [475, 263] on button "Next" at bounding box center [495, 263] width 80 height 33
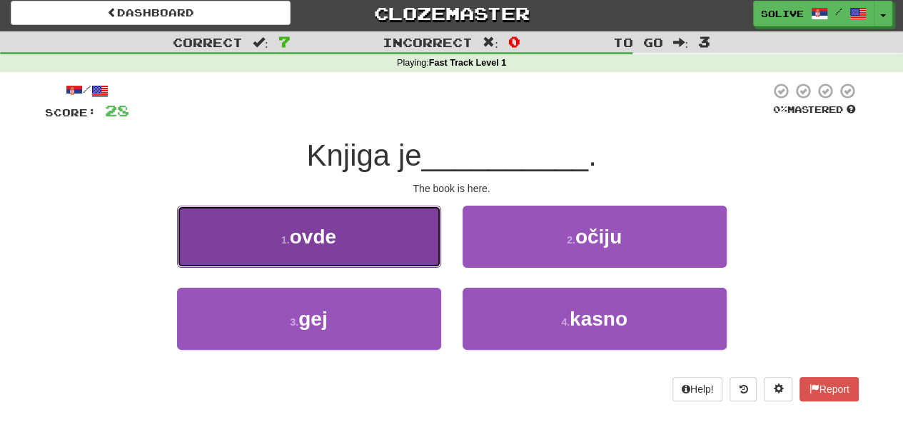
click at [404, 245] on button "1 . ovde" at bounding box center [309, 236] width 264 height 62
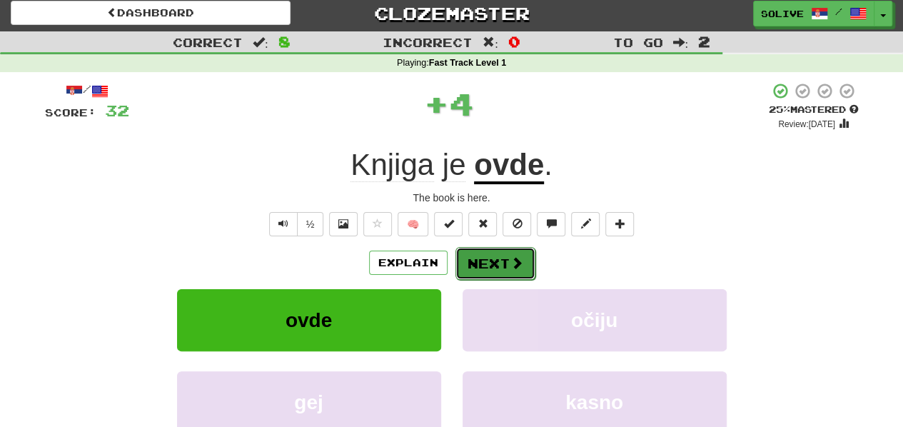
click at [470, 263] on button "Next" at bounding box center [495, 263] width 80 height 33
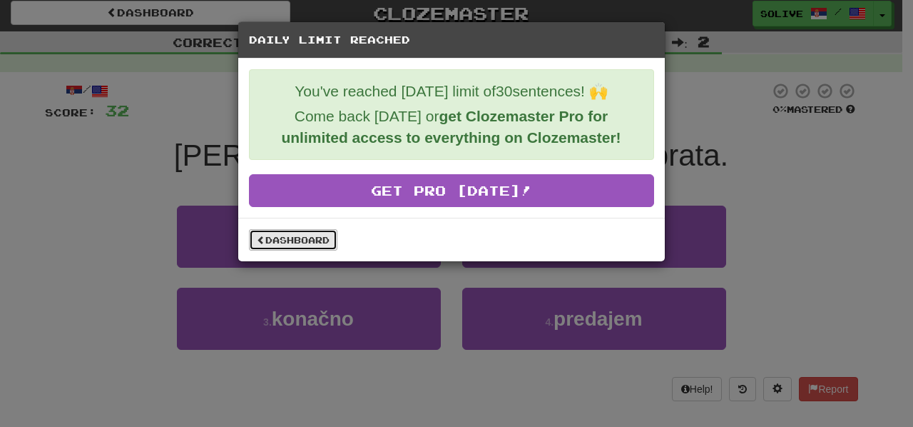
click at [307, 233] on link "Dashboard" at bounding box center [293, 239] width 88 height 21
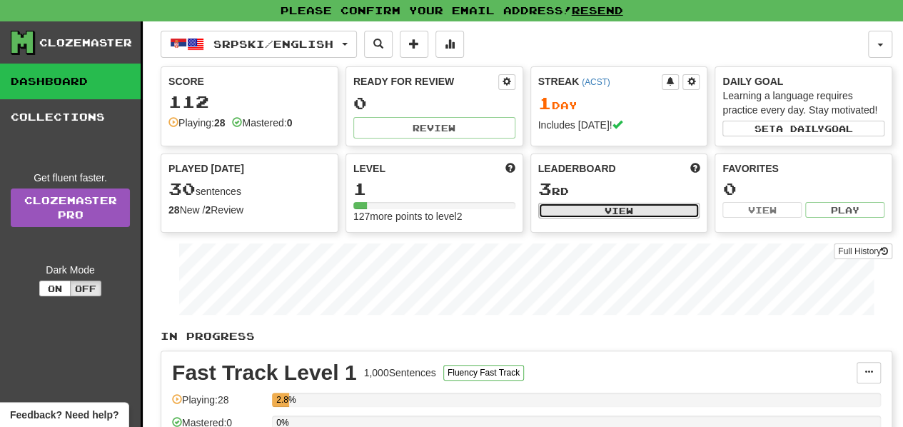
click at [582, 213] on button "View" at bounding box center [619, 211] width 162 height 16
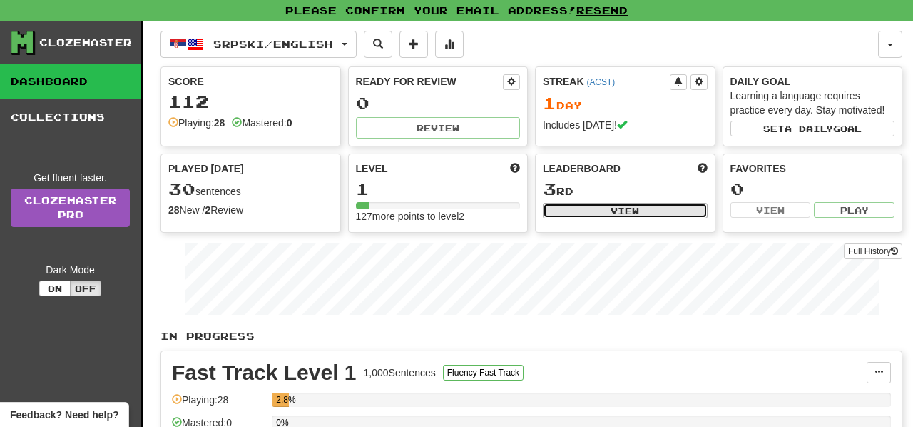
select select "**********"
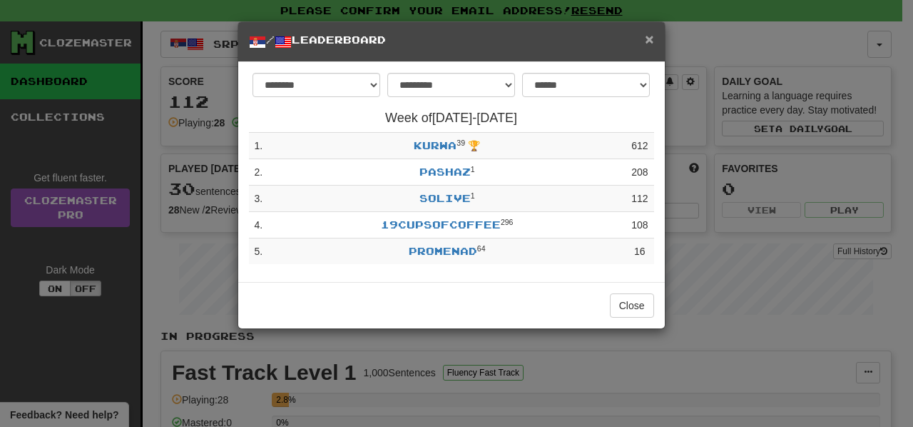
click at [649, 41] on span "×" at bounding box center [649, 39] width 9 height 16
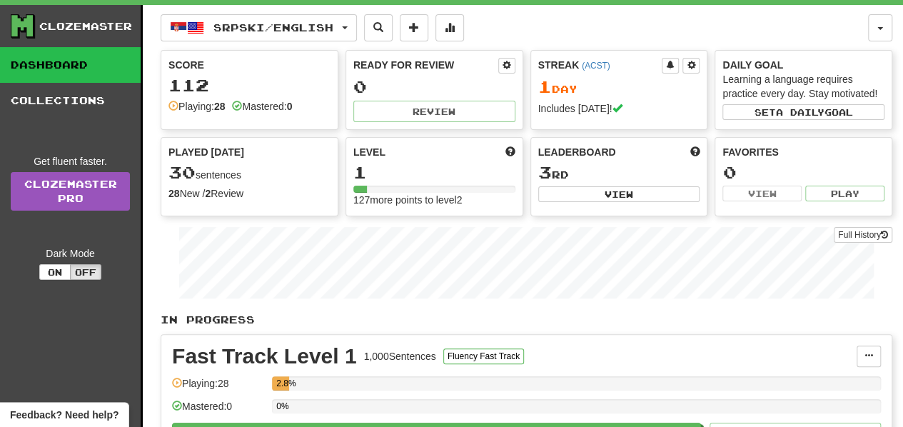
scroll to position [16, 0]
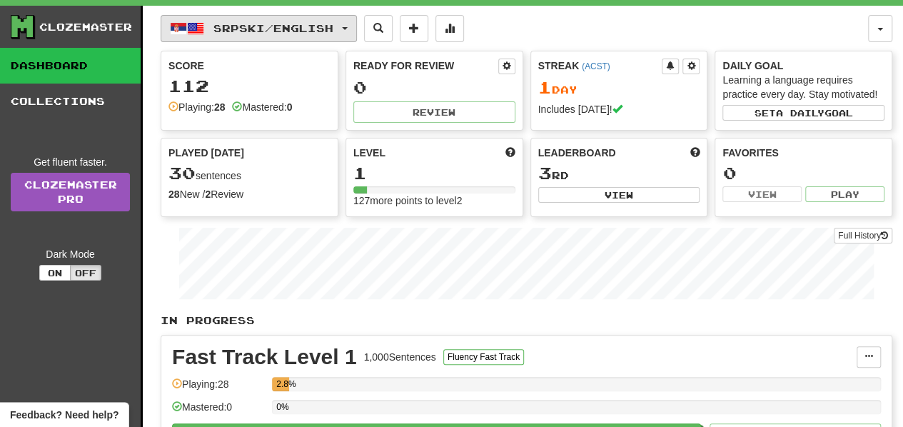
click at [314, 32] on span "Srpski / English" at bounding box center [273, 28] width 120 height 12
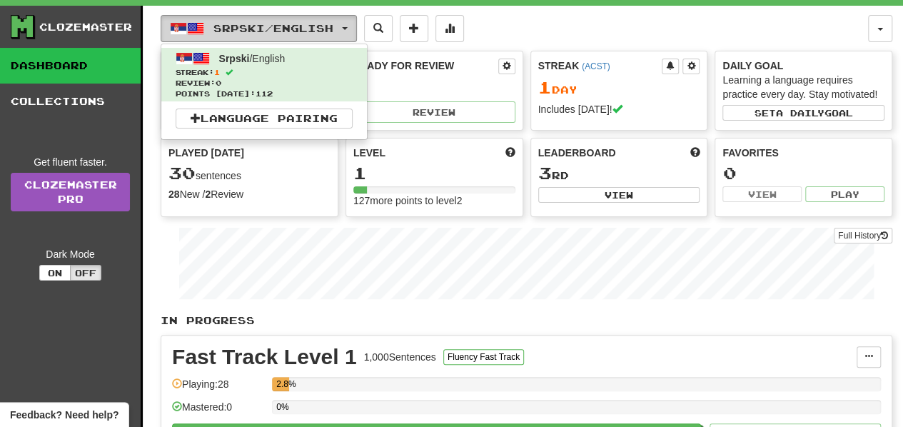
click at [322, 24] on span "Srpski / English" at bounding box center [273, 28] width 120 height 12
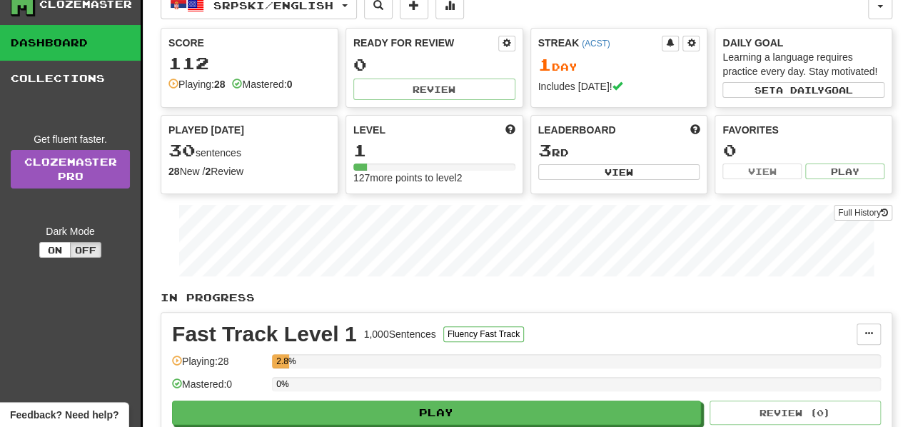
scroll to position [0, 0]
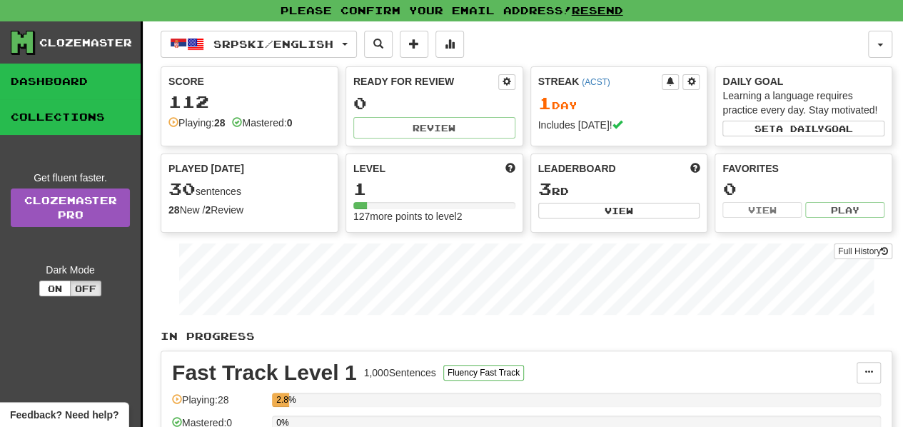
click at [71, 112] on link "Collections" at bounding box center [70, 117] width 141 height 36
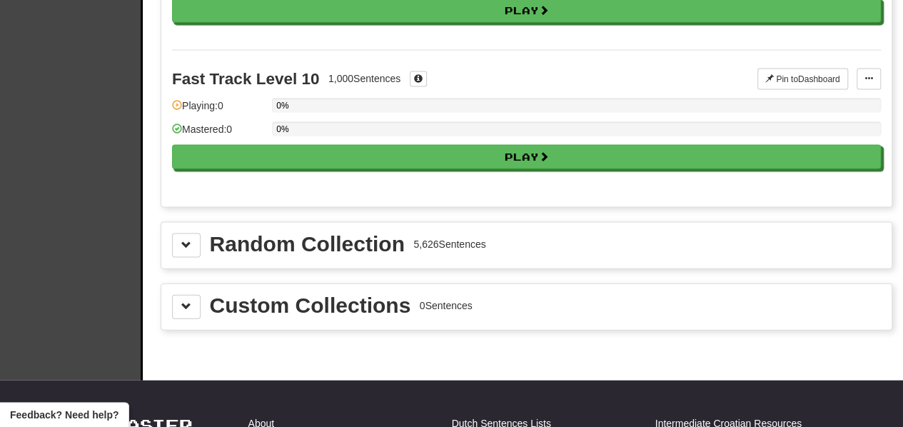
scroll to position [1426, 0]
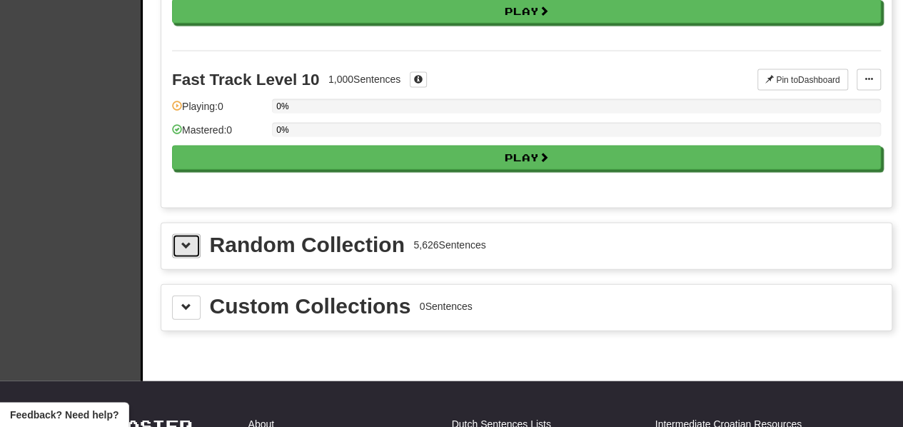
click at [193, 237] on button at bounding box center [186, 246] width 29 height 24
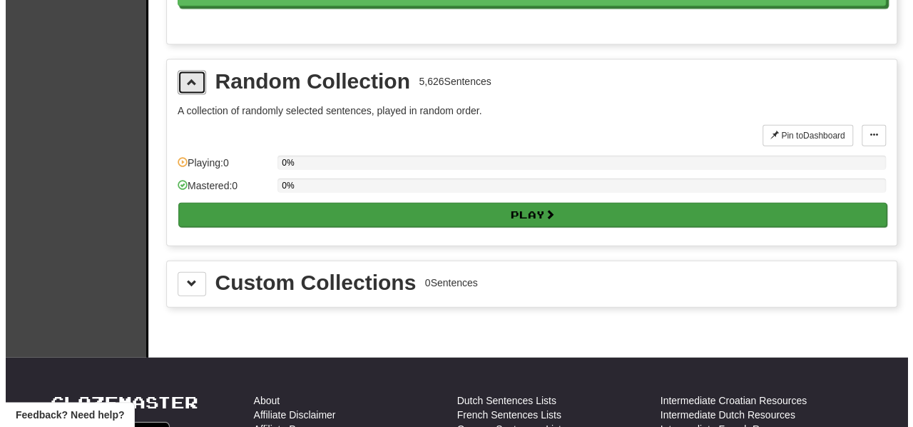
scroll to position [1590, 0]
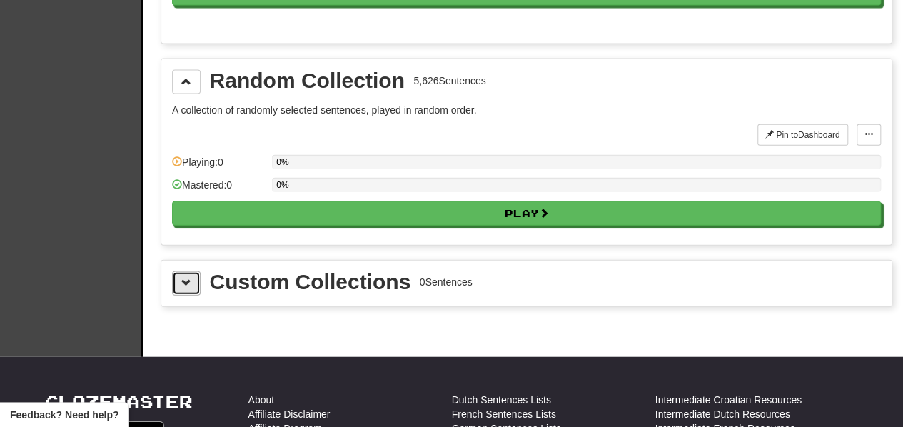
click at [188, 278] on span at bounding box center [186, 283] width 10 height 10
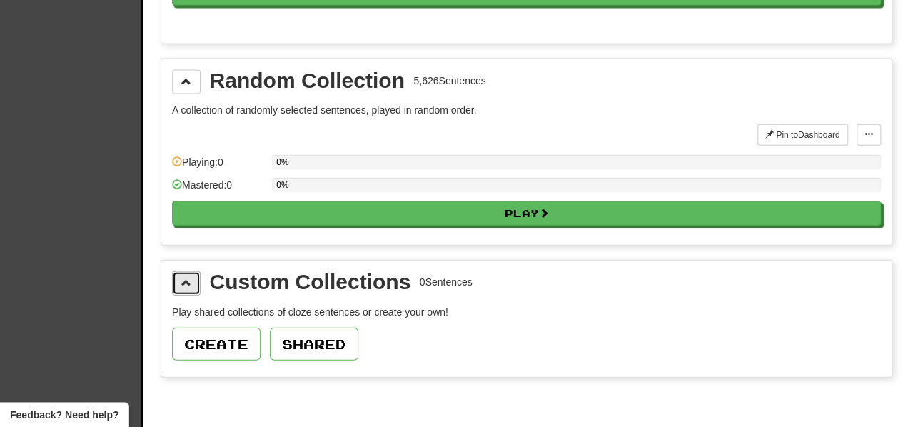
click at [188, 278] on span at bounding box center [186, 283] width 10 height 10
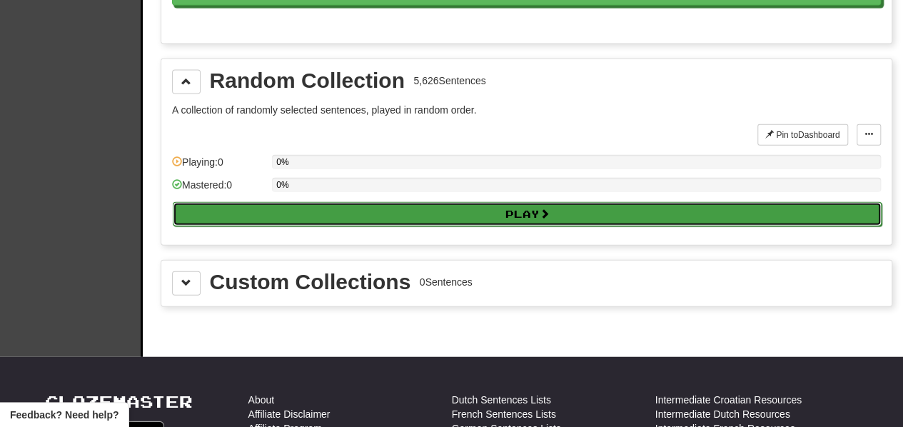
click at [274, 202] on button "Play" at bounding box center [527, 214] width 709 height 24
select select "**"
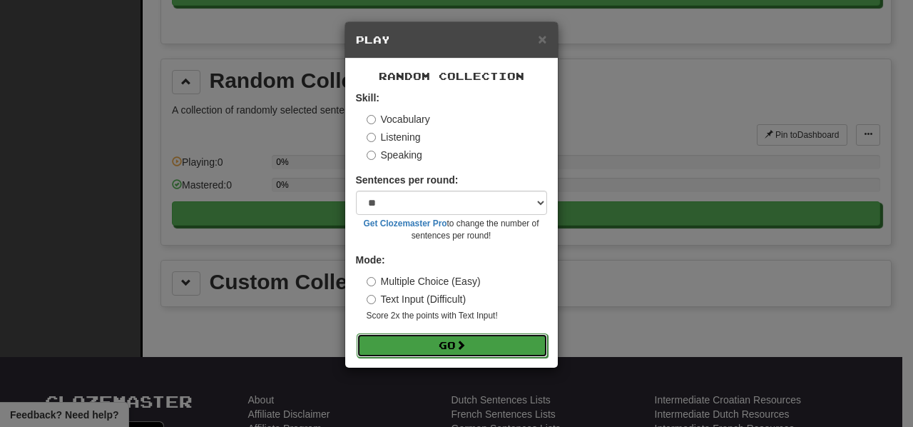
click at [425, 345] on button "Go" at bounding box center [452, 345] width 191 height 24
